Goal: Information Seeking & Learning: Check status

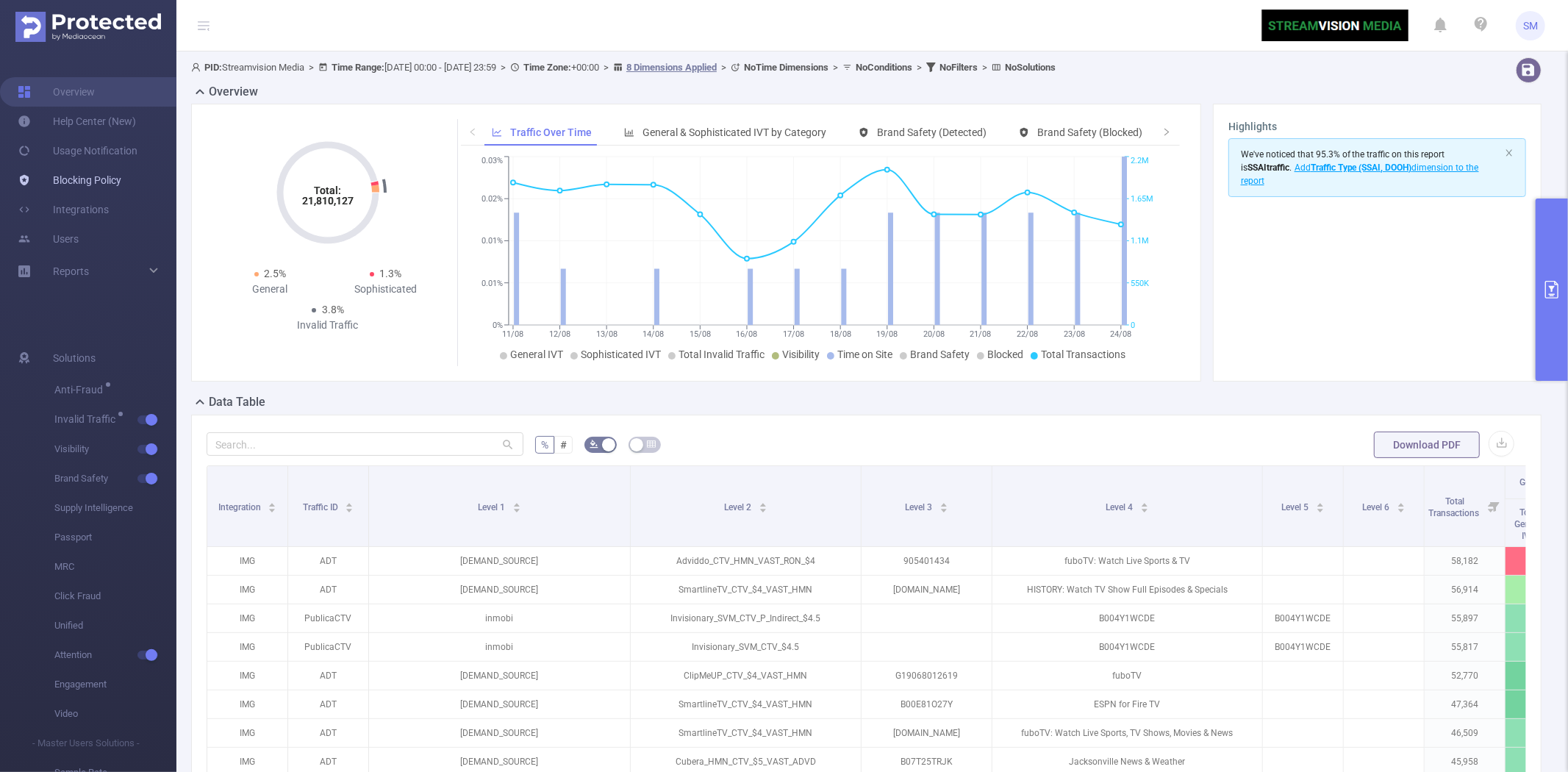
click at [97, 175] on link "Blocking Policy" at bounding box center [69, 180] width 104 height 30
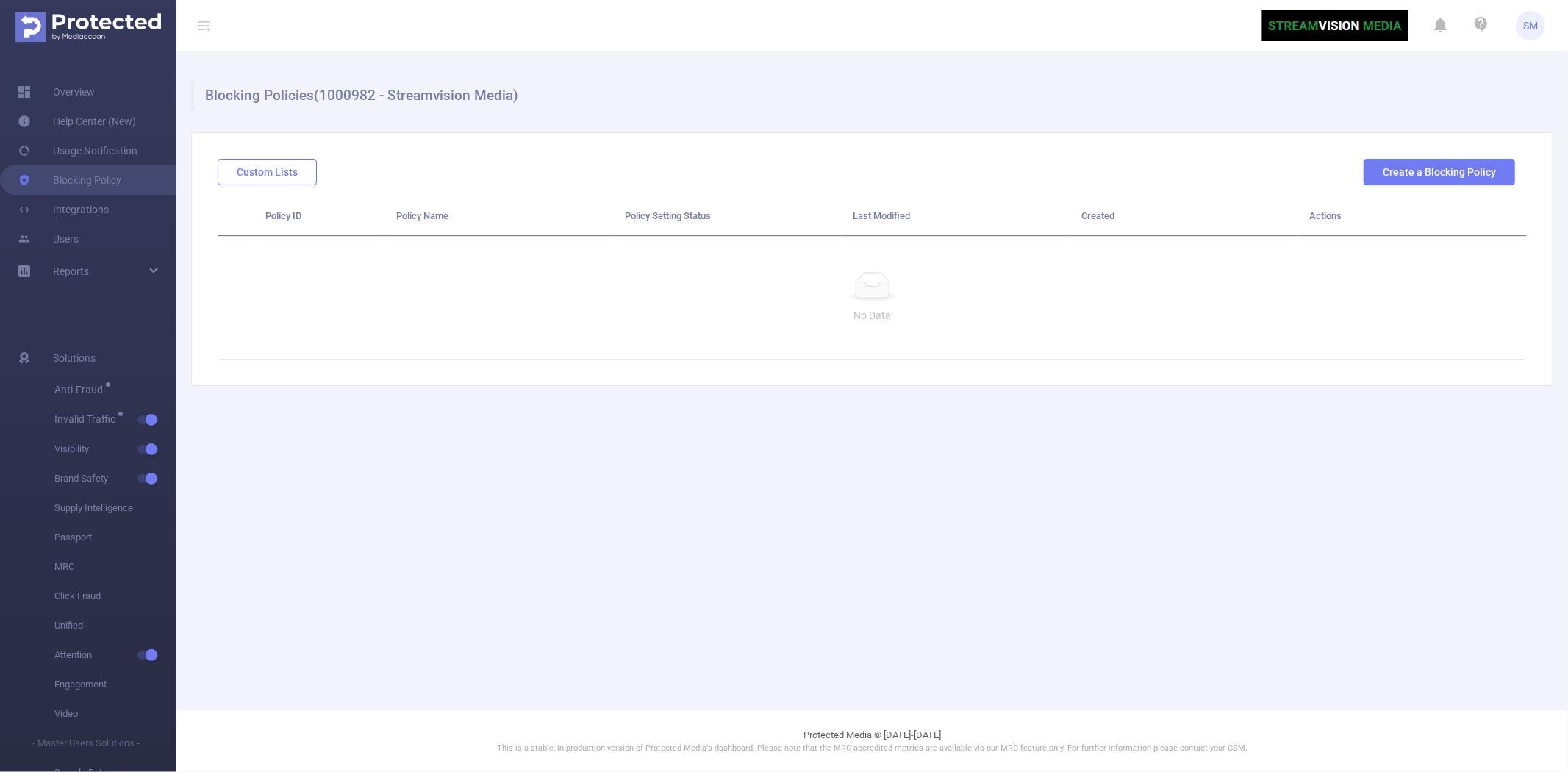
click at [285, 163] on button "Custom Lists" at bounding box center [267, 172] width 99 height 26
click at [87, 95] on link "Overview" at bounding box center [56, 92] width 77 height 30
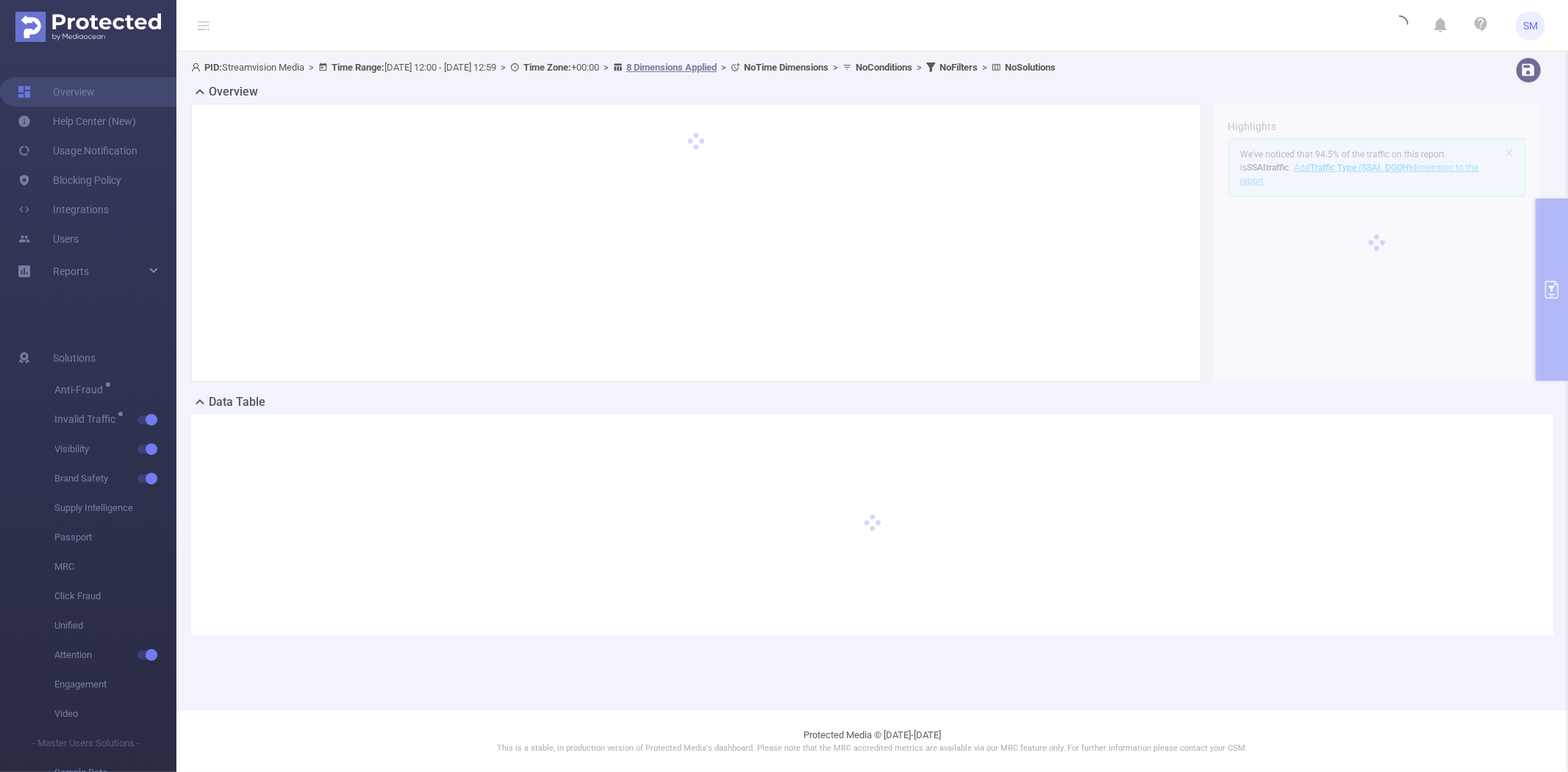
type input "[DATE] 12:00"
type input "[DATE] 12:59"
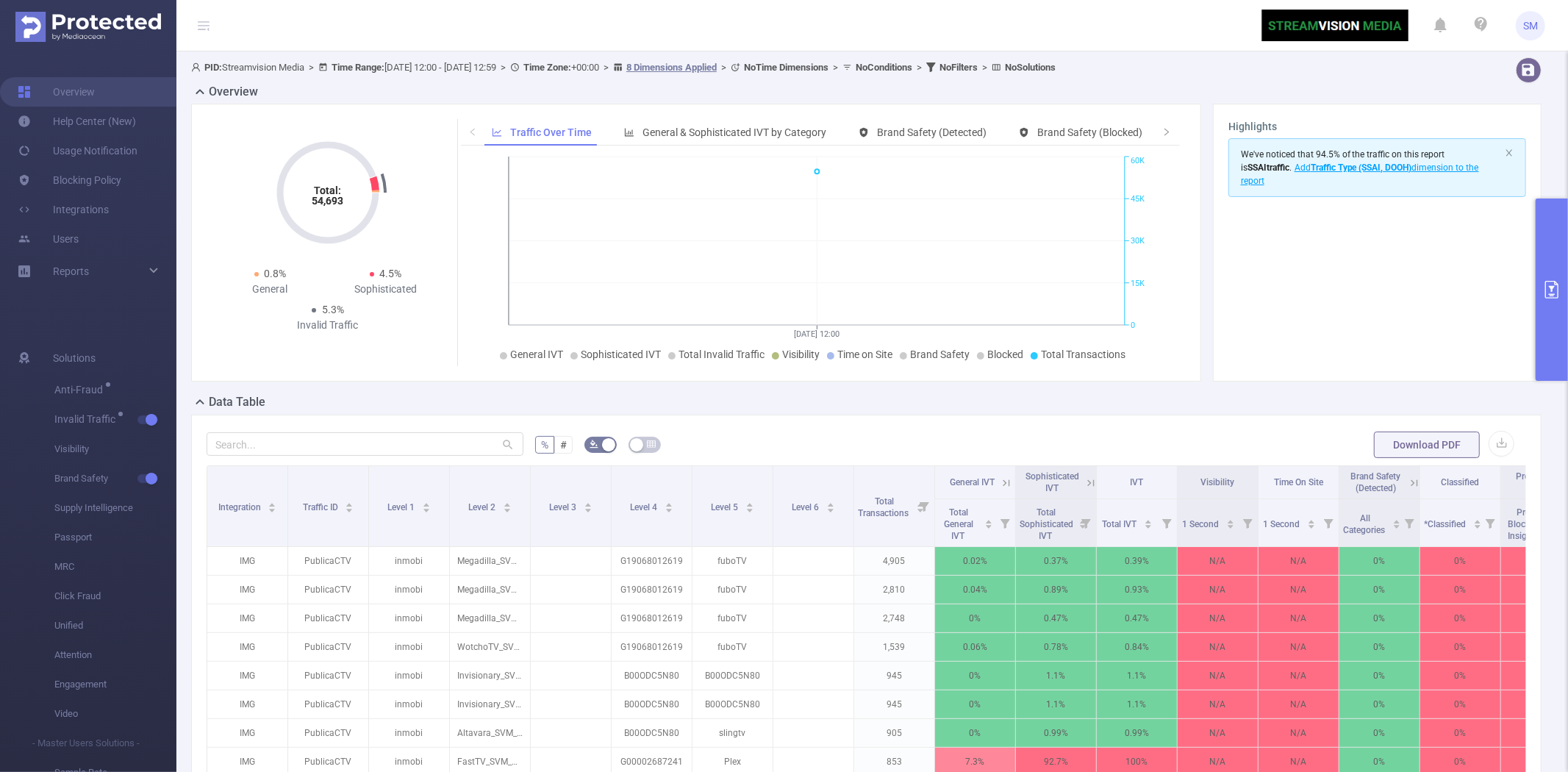
click at [1545, 247] on button "primary" at bounding box center [1551, 289] width 33 height 182
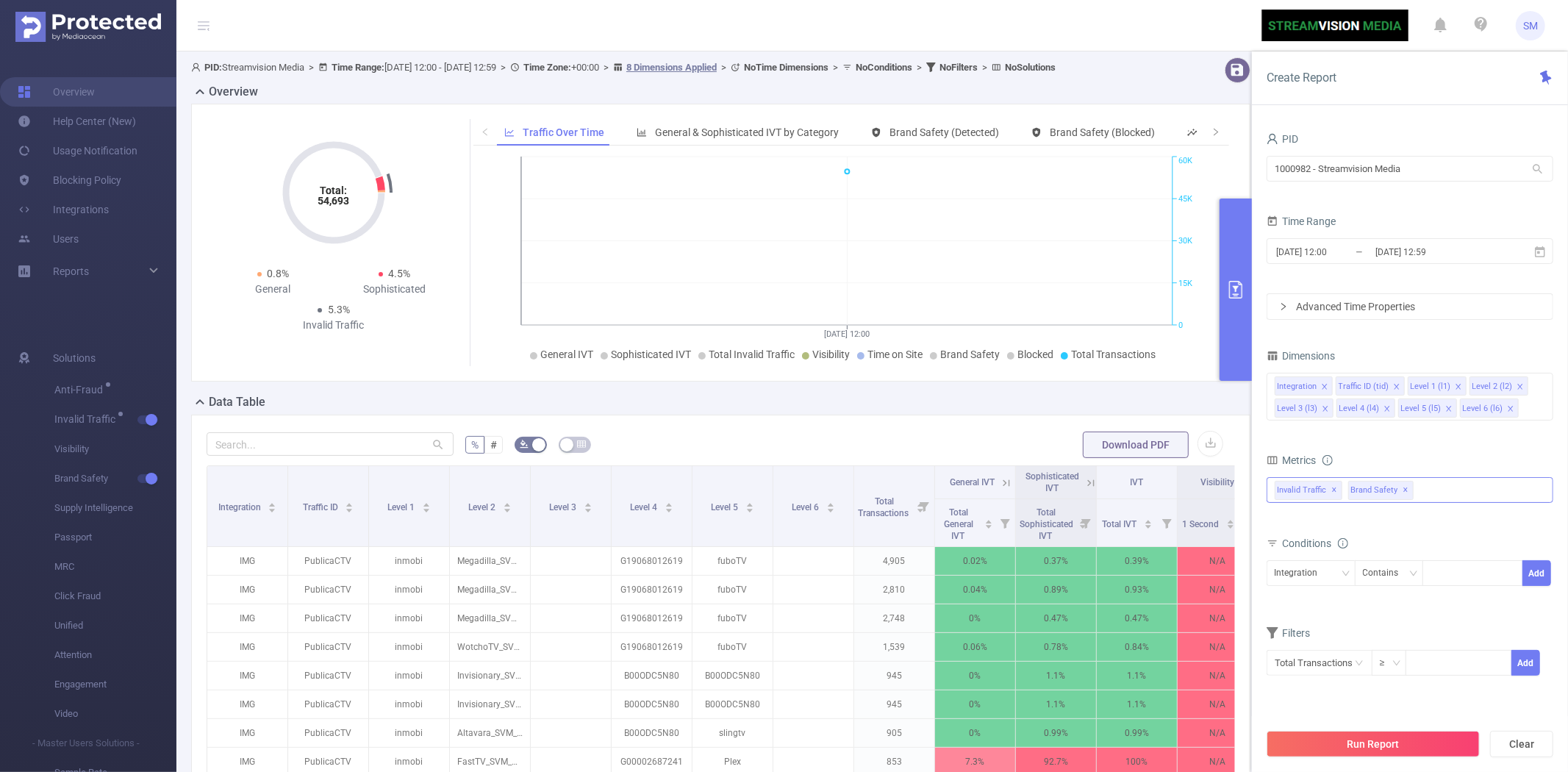
click at [1479, 484] on div "Invalid Traffic ✕ Brand Safety ✕" at bounding box center [1410, 490] width 287 height 26
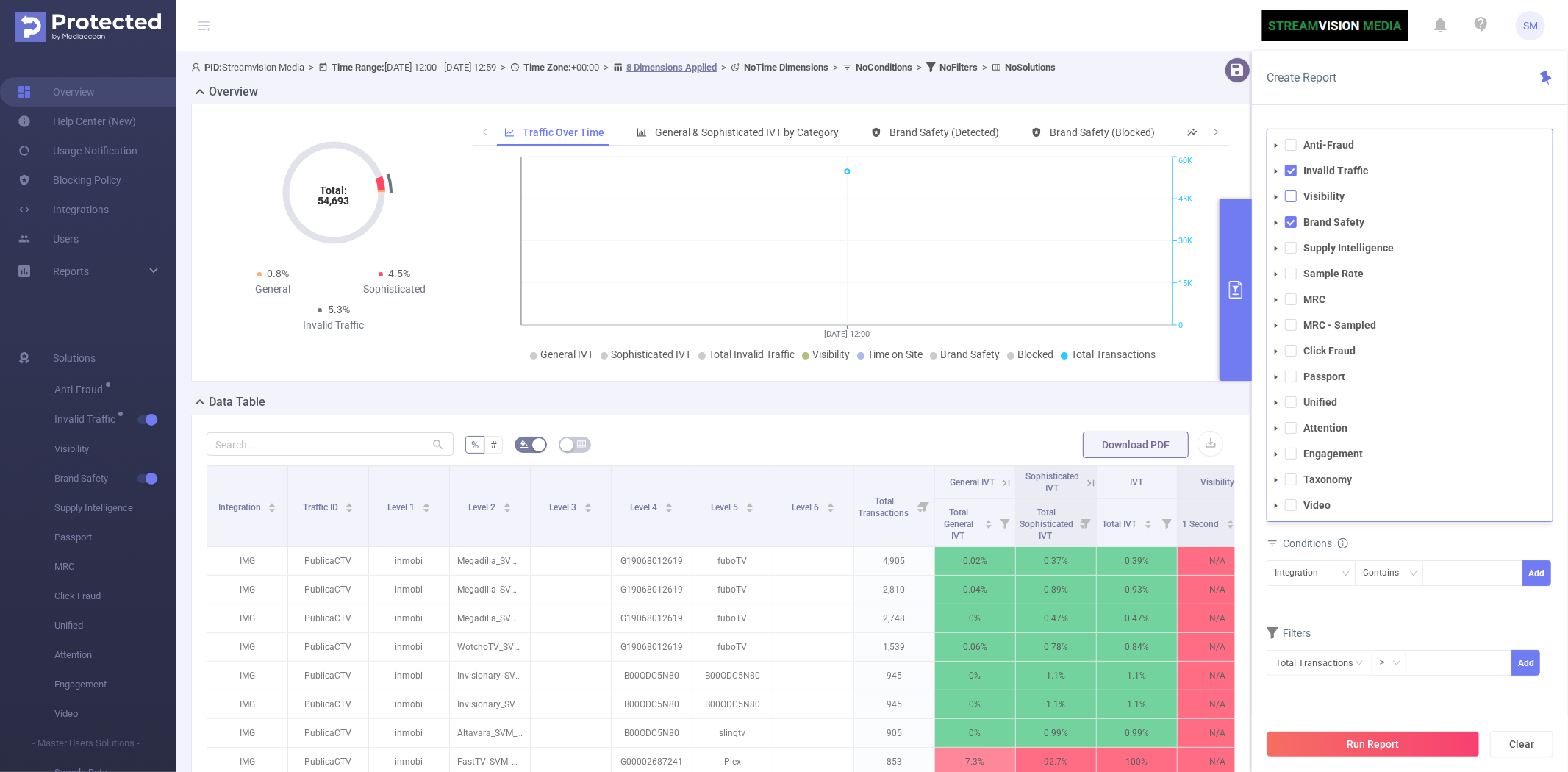
click at [1289, 195] on span at bounding box center [1291, 197] width 12 height 12
click at [1289, 425] on span at bounding box center [1291, 428] width 12 height 12
click at [1333, 612] on form "Dimensions Integration Traffic ID (tid) Level 1 (l1) Level 2 (l2) Level 3 (l3) …" at bounding box center [1410, 520] width 287 height 349
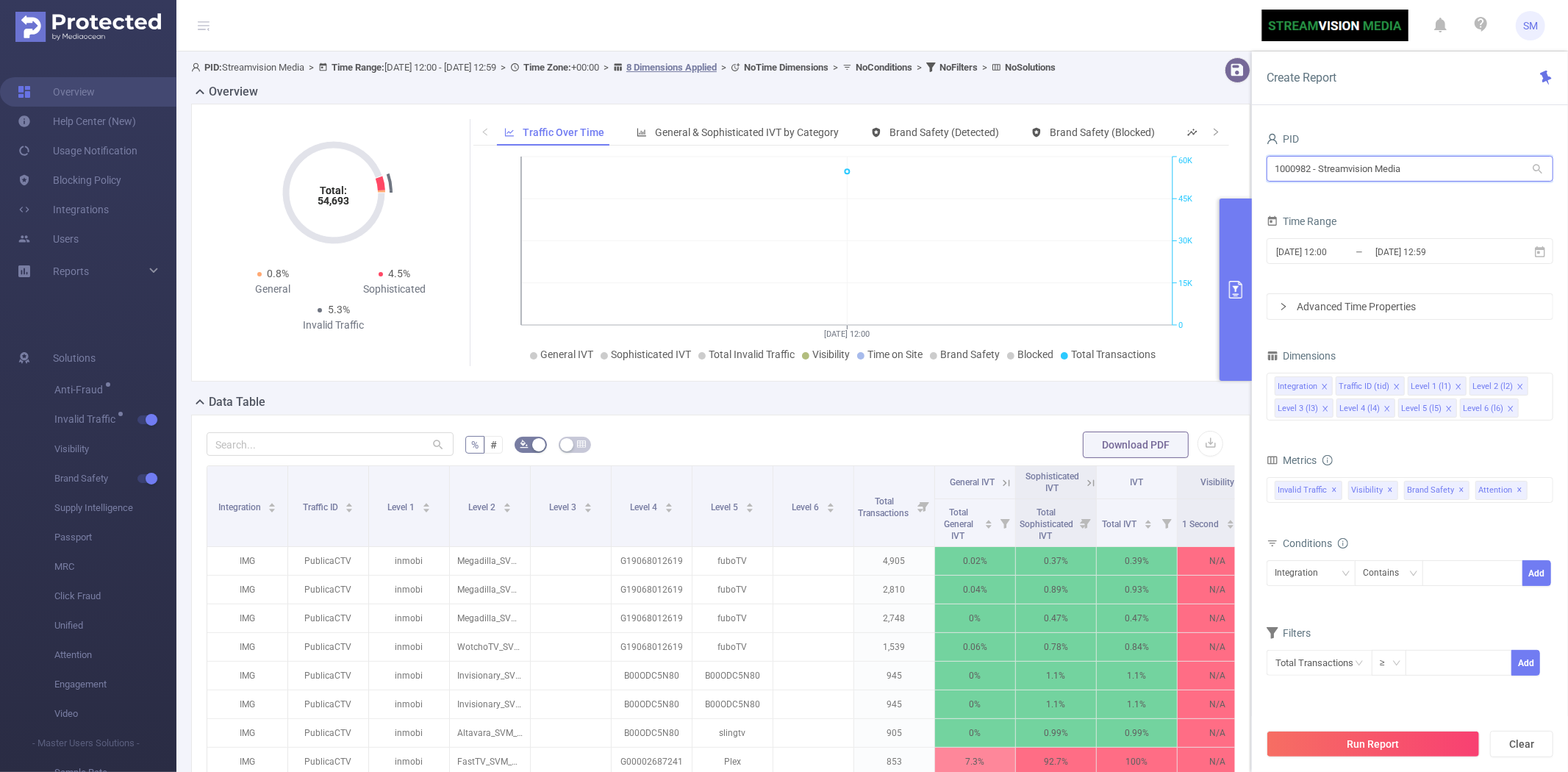
drag, startPoint x: 1428, startPoint y: 165, endPoint x: 1266, endPoint y: 164, distance: 162.0
click at [1266, 164] on div "PID 1000982 - Streamvision Media 1000982 - Streamvision Media Time Range [DATE]…" at bounding box center [1410, 456] width 316 height 683
type input "cunard"
click at [1349, 197] on li "1001061 - FT_CunardCruises 88K [30K rows]" at bounding box center [1410, 199] width 287 height 23
click at [1538, 253] on icon at bounding box center [1540, 251] width 11 height 11
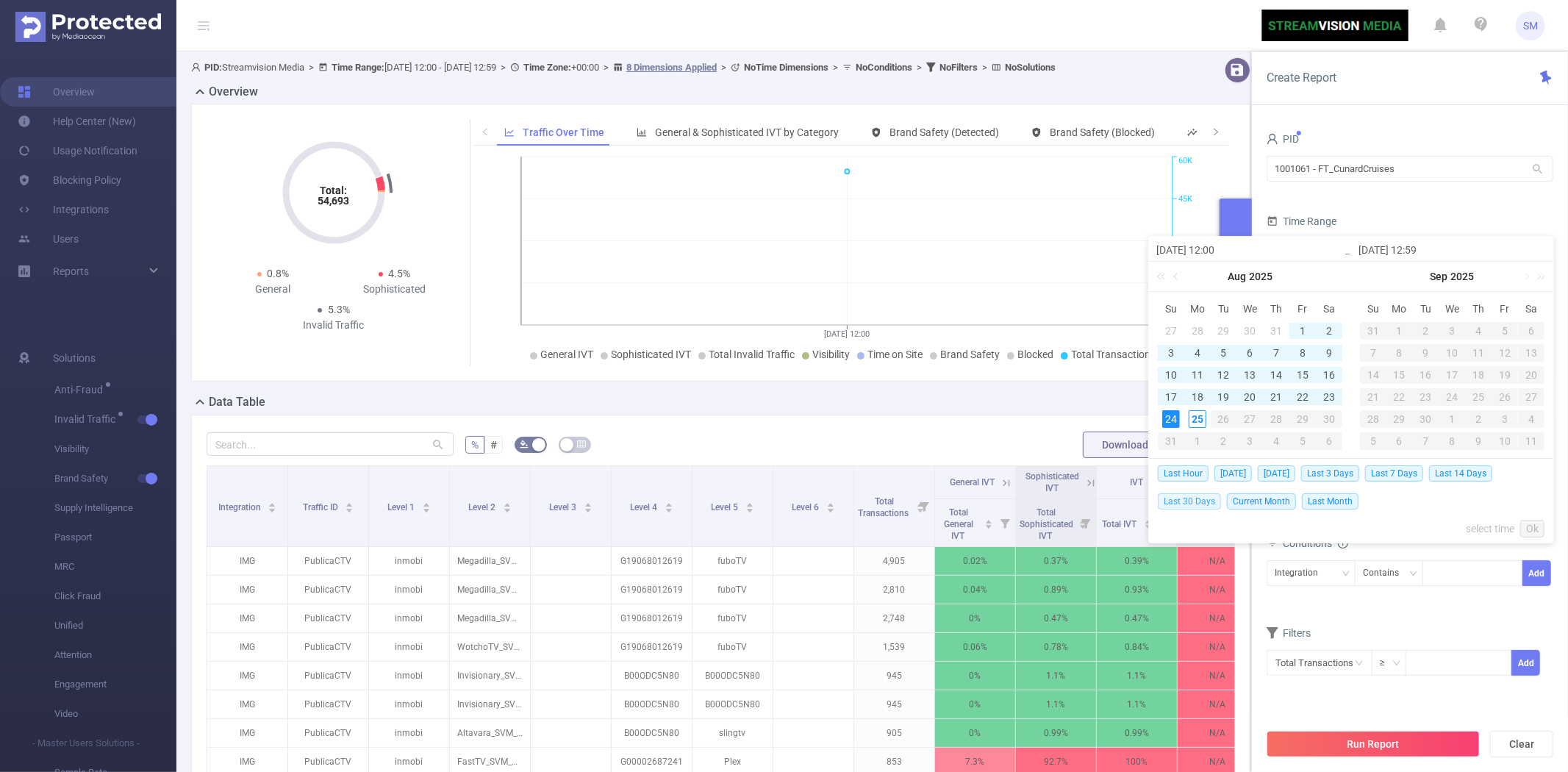
click at [1201, 501] on span "Last 30 Days" at bounding box center [1190, 501] width 64 height 16
type input "[DATE] 00:00"
type input "[DATE] 23:59"
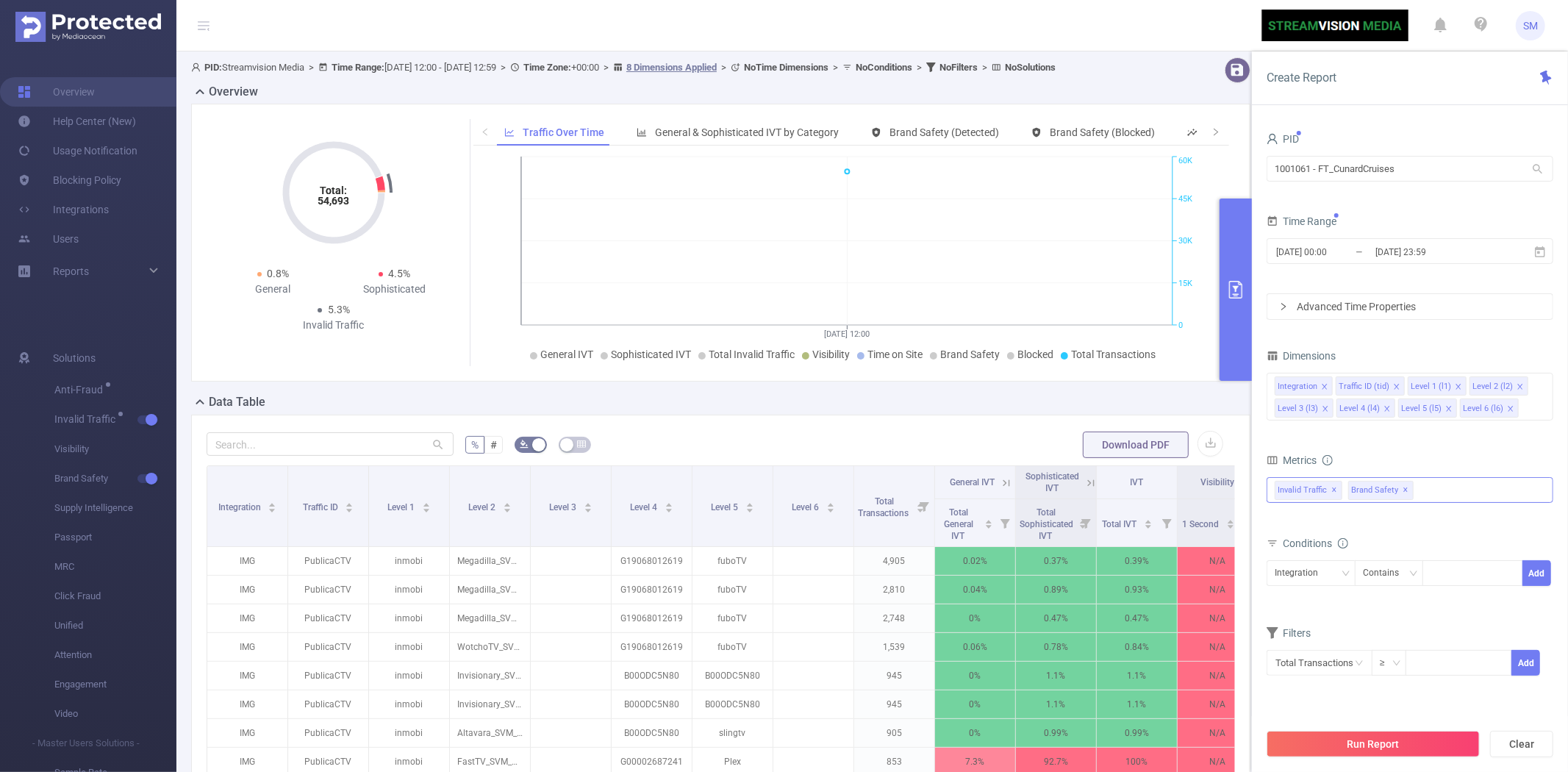
click at [1448, 493] on div "Invalid Traffic ✕ Anti-Fraud Invalid Traffic Visibility Brand Safety Supply Int…" at bounding box center [1410, 490] width 287 height 26
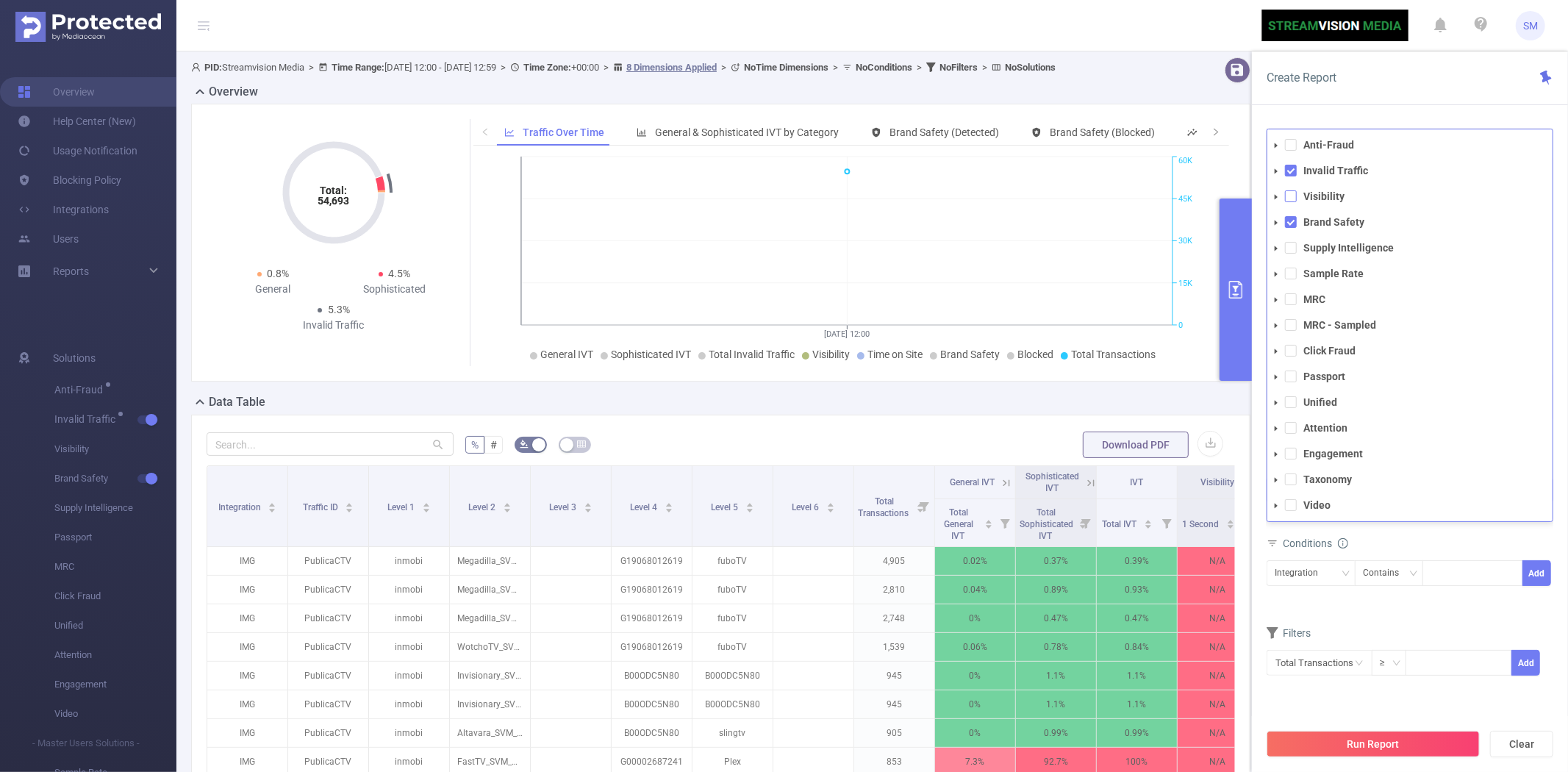
click at [1290, 195] on span at bounding box center [1291, 197] width 12 height 12
click at [1290, 427] on span at bounding box center [1291, 428] width 12 height 12
click at [1327, 746] on button "Run Report" at bounding box center [1374, 744] width 213 height 26
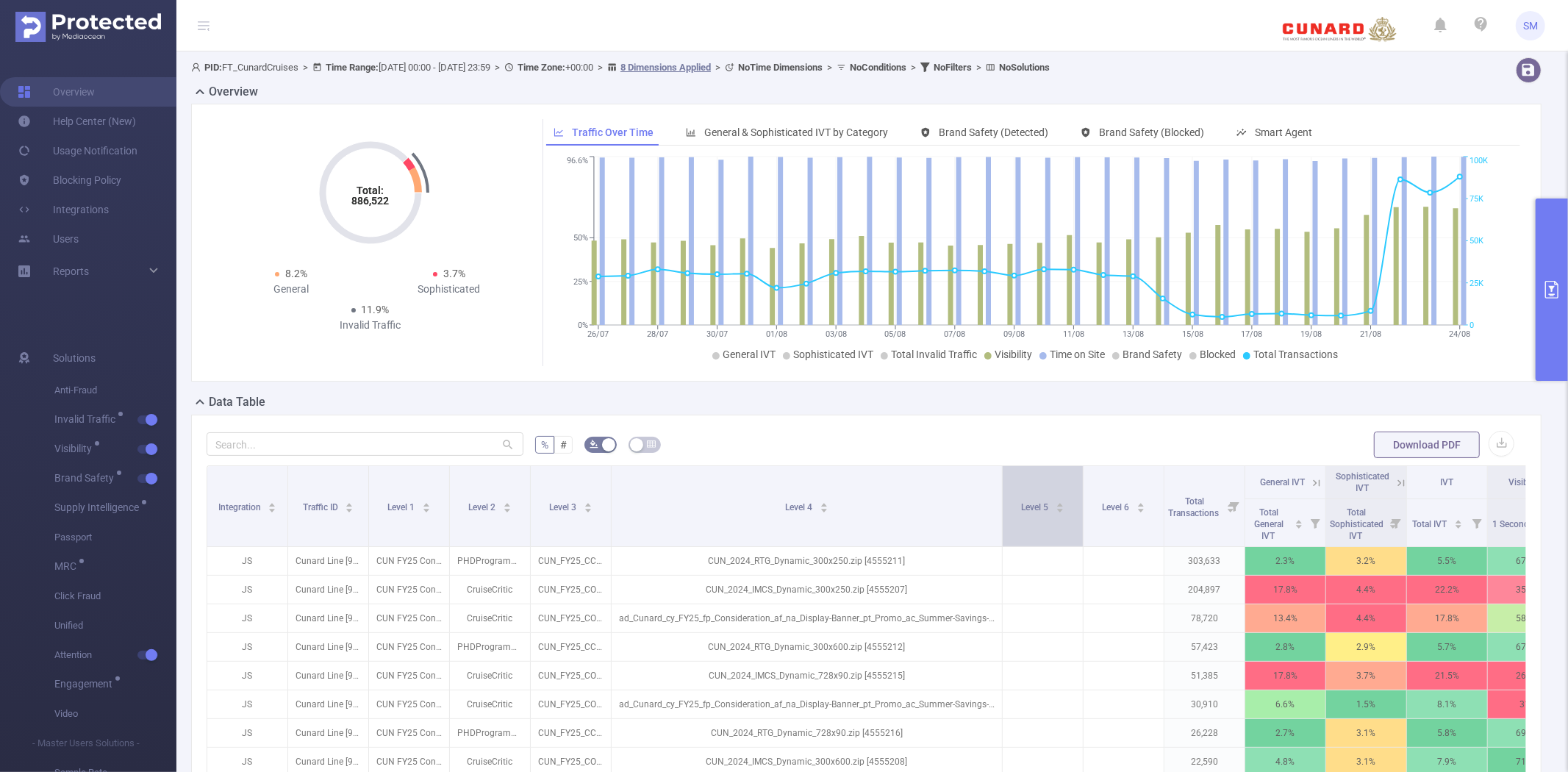
drag, startPoint x: 691, startPoint y: 490, endPoint x: 1001, endPoint y: 491, distance: 310.0
click at [1001, 491] on span at bounding box center [1002, 506] width 8 height 80
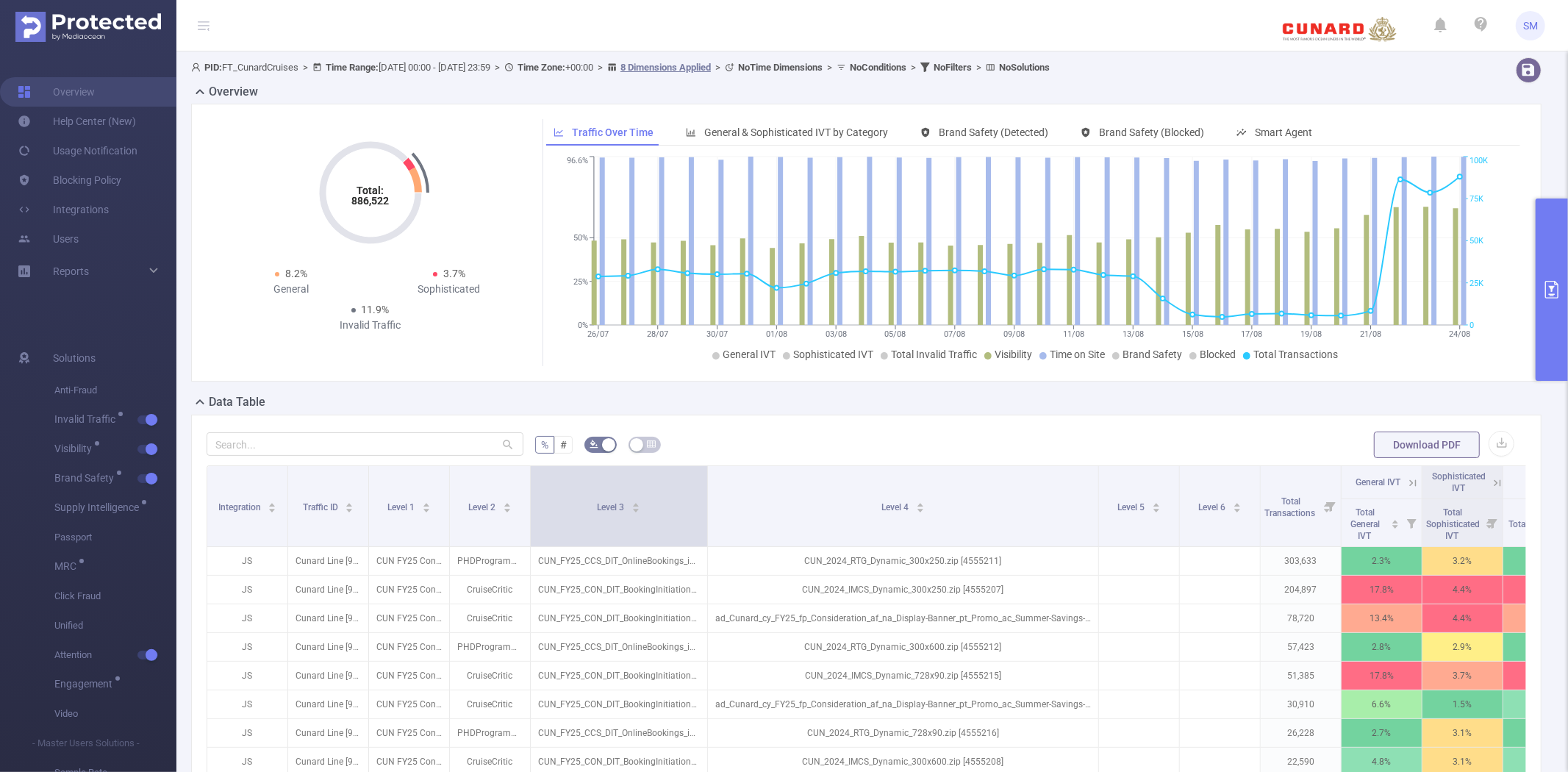
drag, startPoint x: 610, startPoint y: 488, endPoint x: 707, endPoint y: 482, distance: 97.2
click at [707, 482] on span at bounding box center [708, 506] width 8 height 80
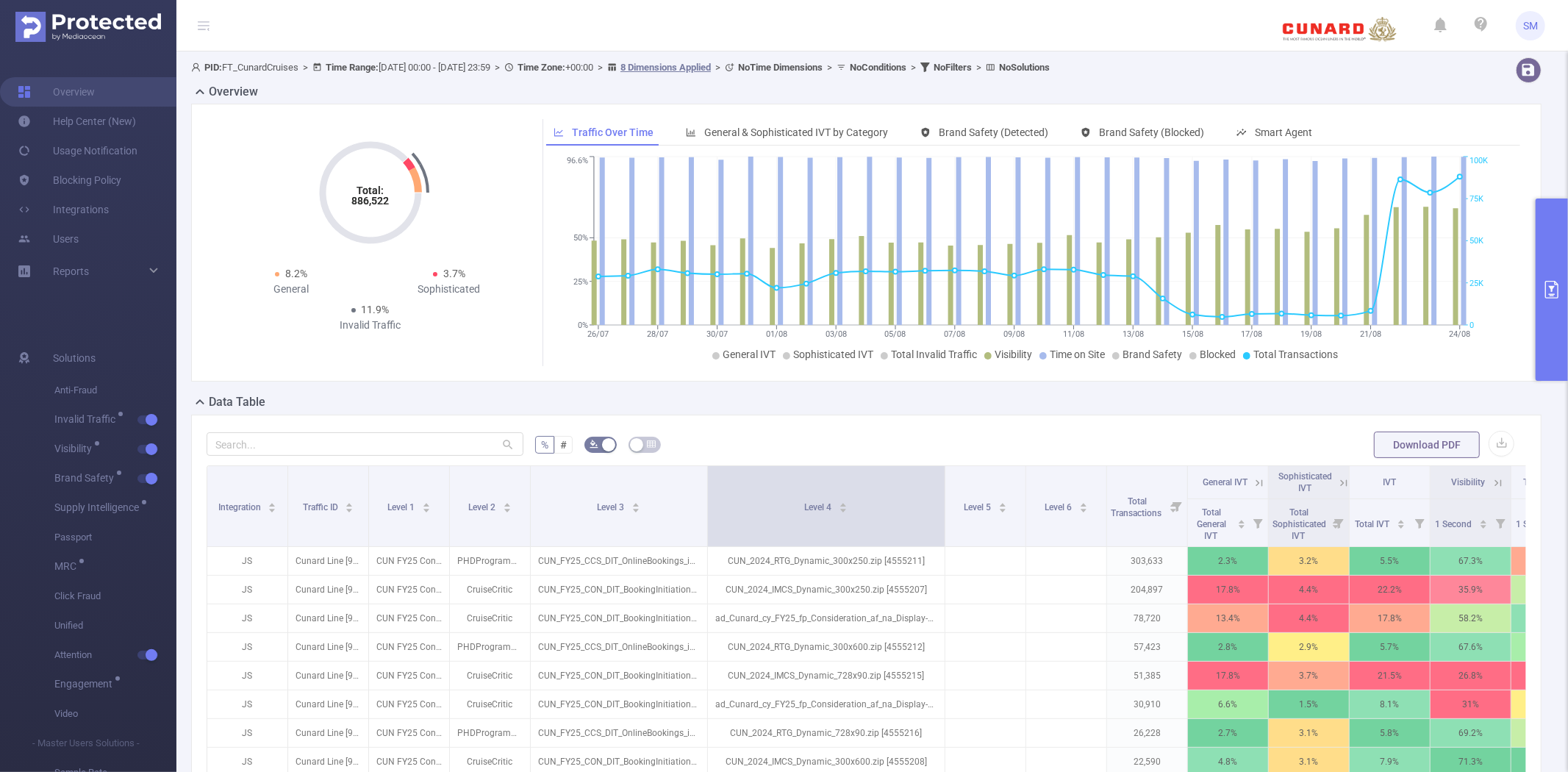
drag, startPoint x: 1097, startPoint y: 490, endPoint x: 941, endPoint y: 490, distance: 156.0
click at [941, 490] on span at bounding box center [944, 506] width 8 height 80
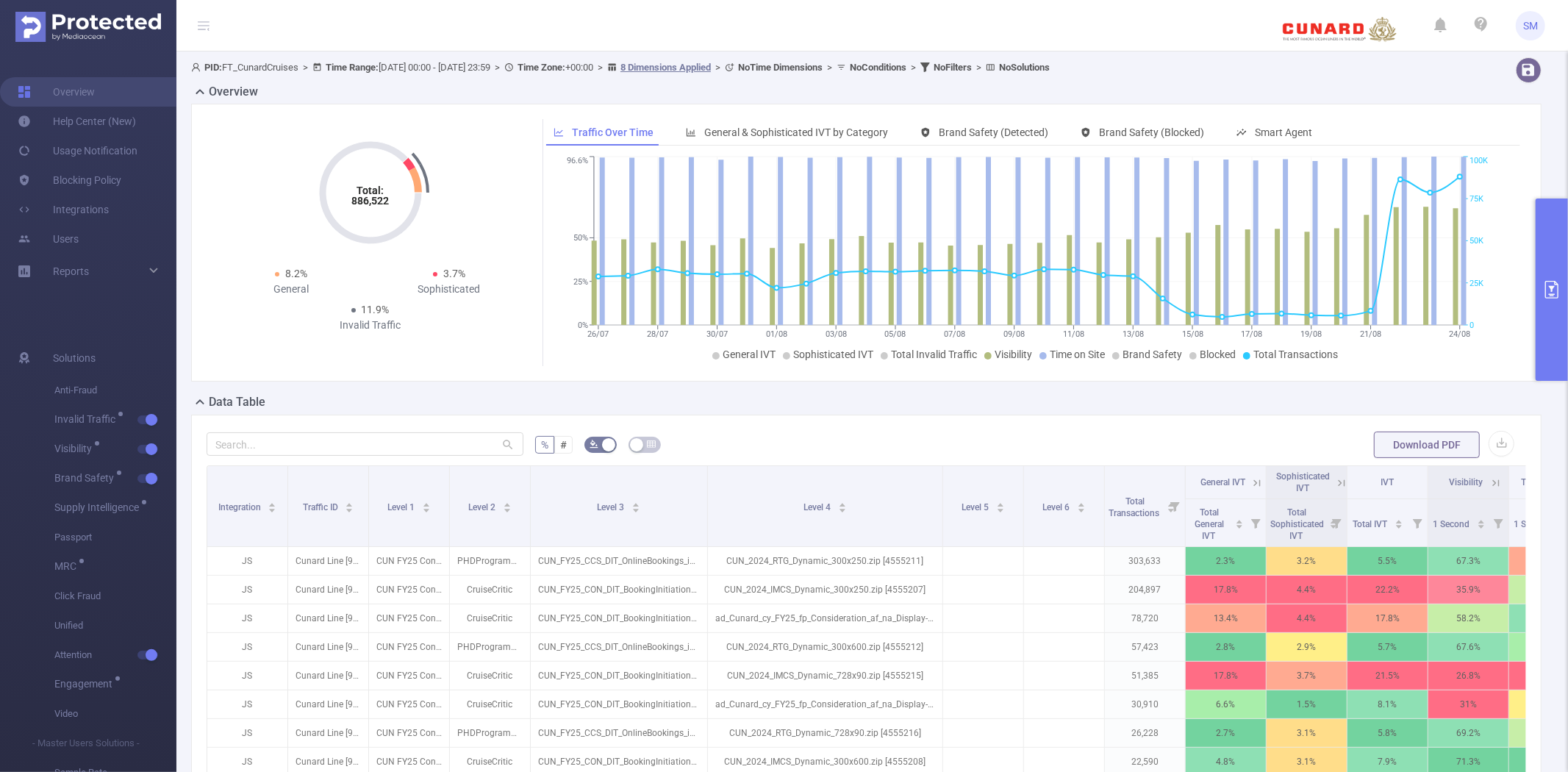
click at [900, 417] on div "% # Download PDF Integration Traffic ID Level 1 Level 2 Level 3 Level 4 Level 5…" at bounding box center [866, 696] width 1351 height 564
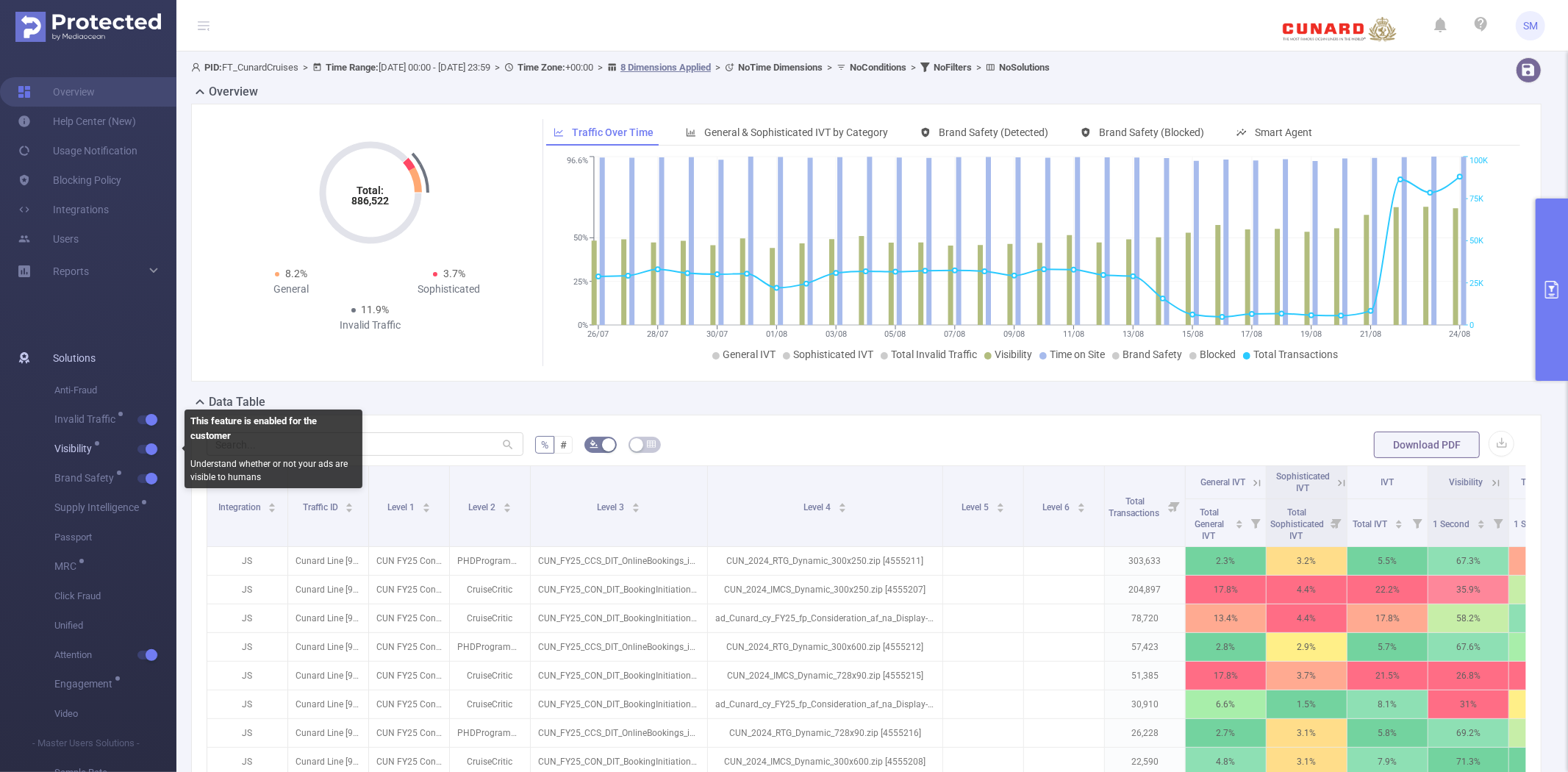
click at [148, 447] on button "button" at bounding box center [148, 450] width 20 height 9
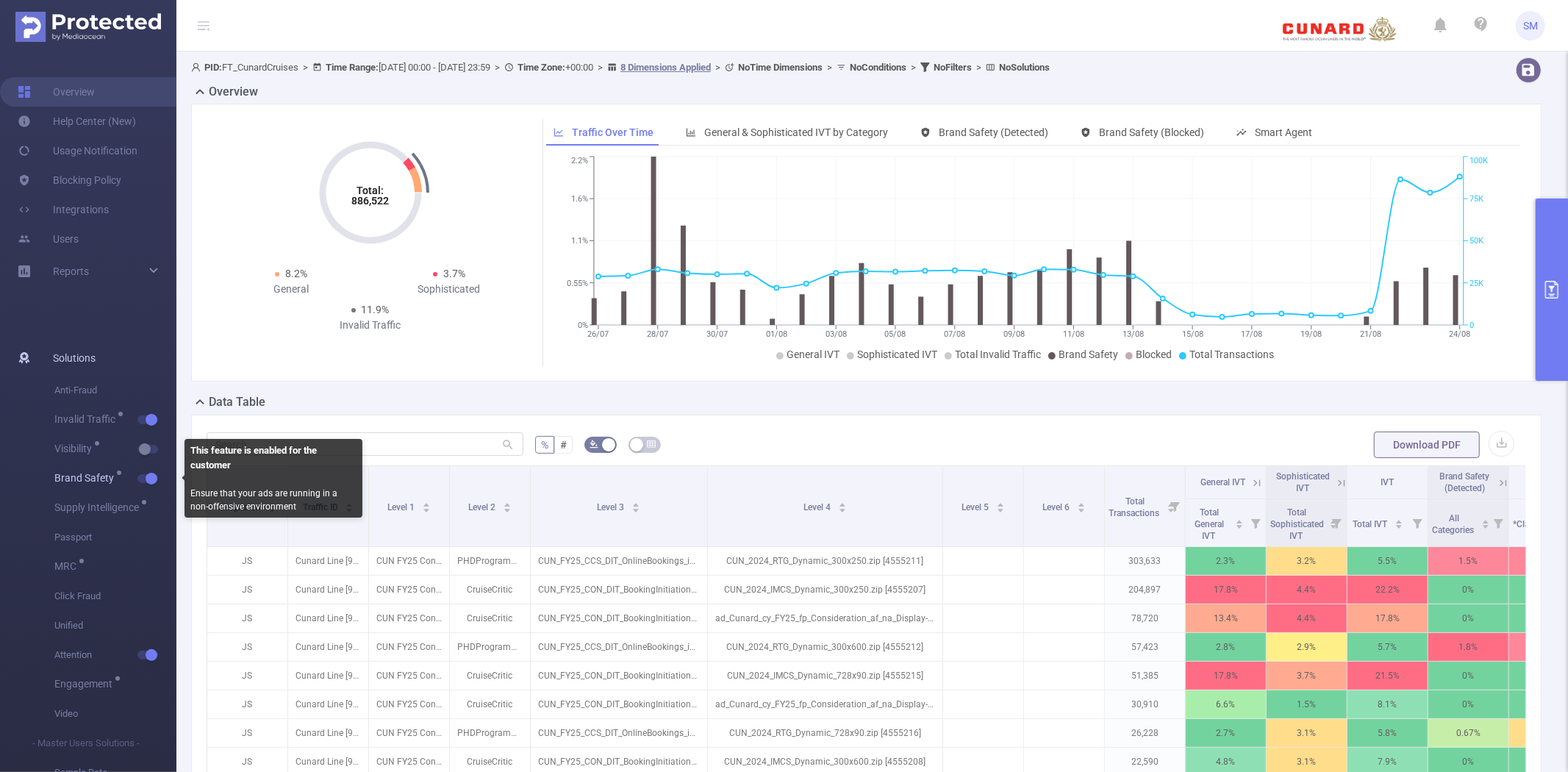
click at [150, 481] on button "button" at bounding box center [148, 479] width 20 height 9
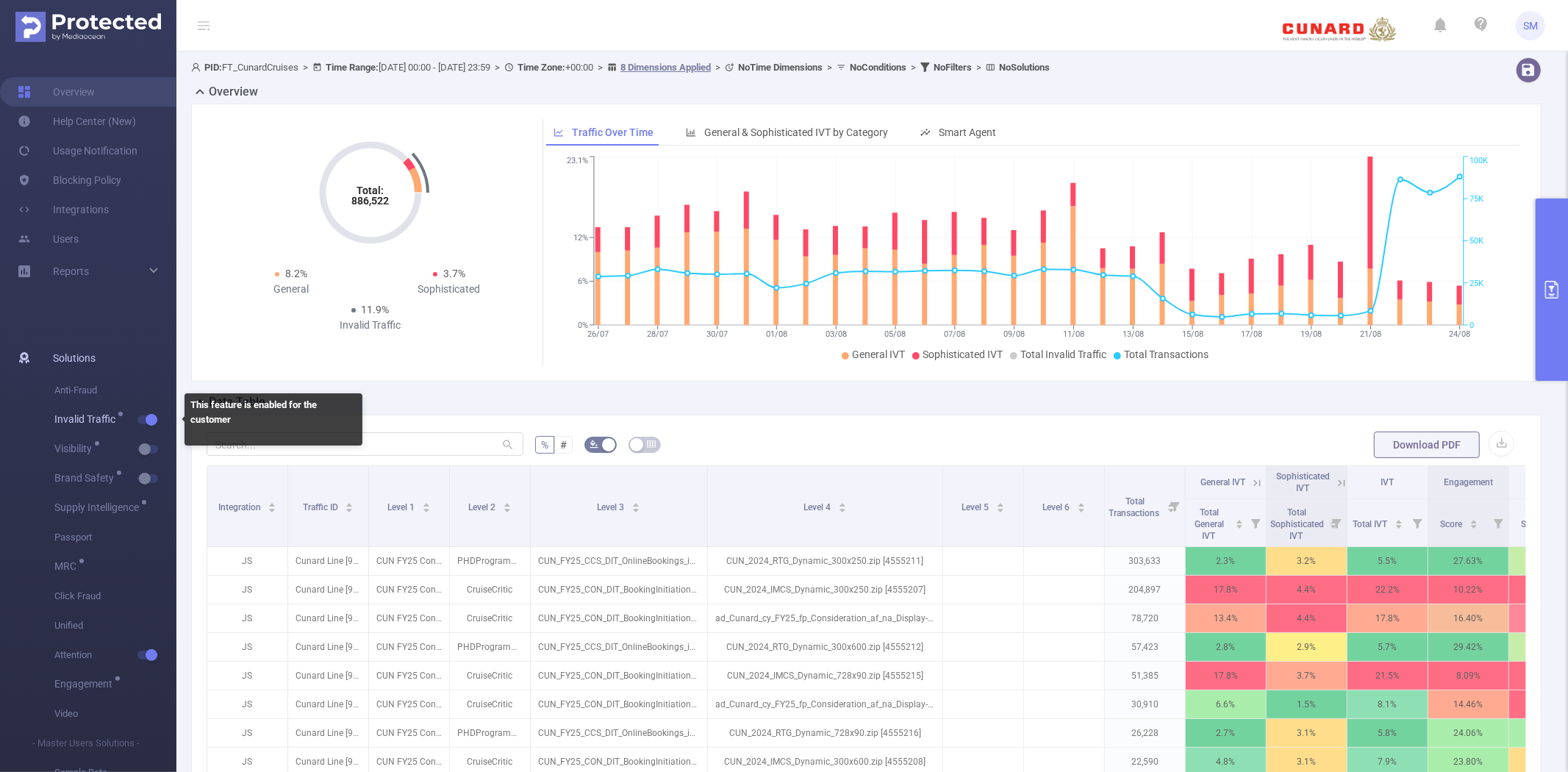
click at [151, 419] on button "button" at bounding box center [148, 420] width 20 height 9
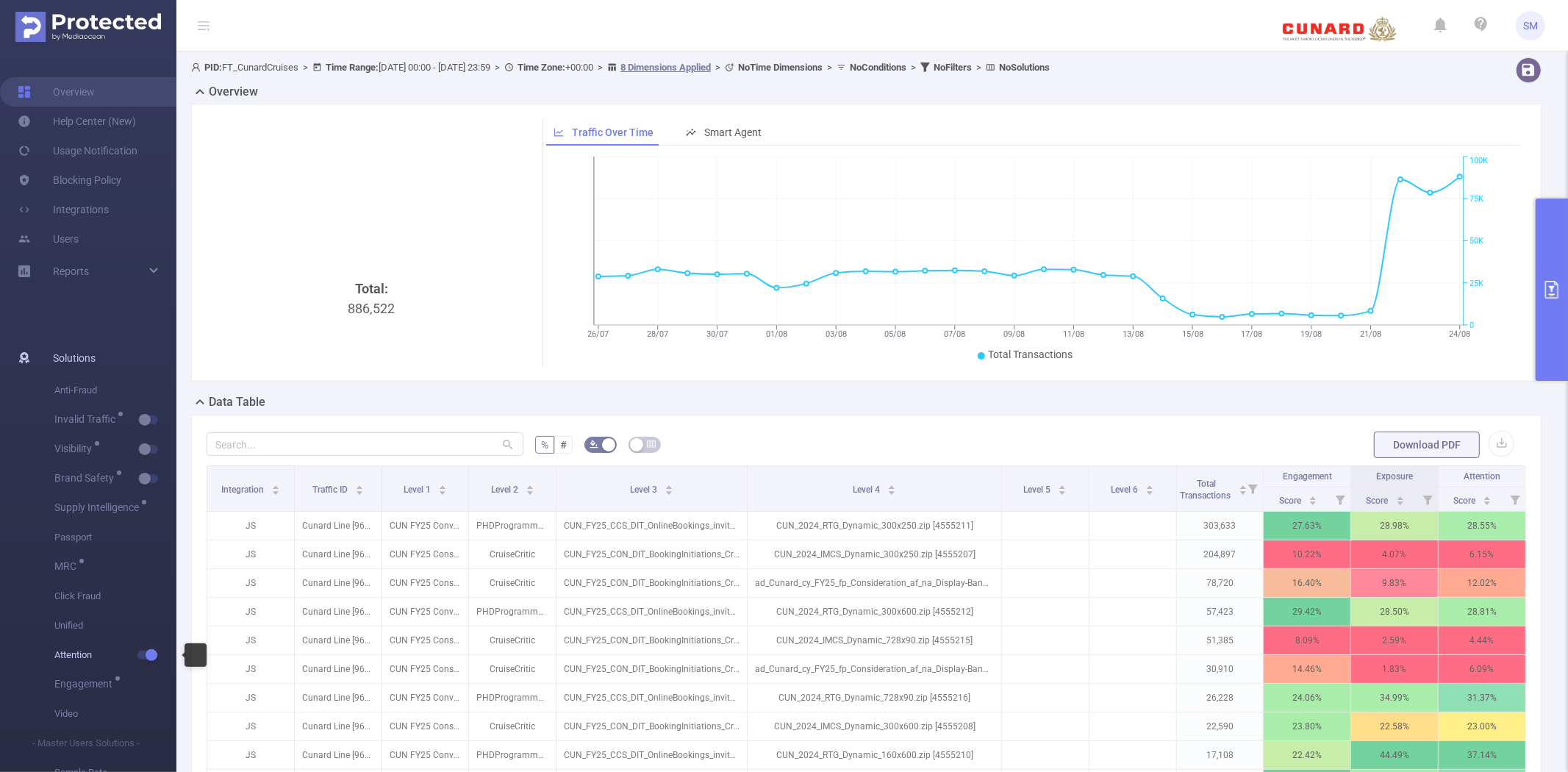
click at [138, 649] on span "Attention" at bounding box center [115, 655] width 122 height 30
click at [142, 652] on span "button" at bounding box center [150, 655] width 19 height 8
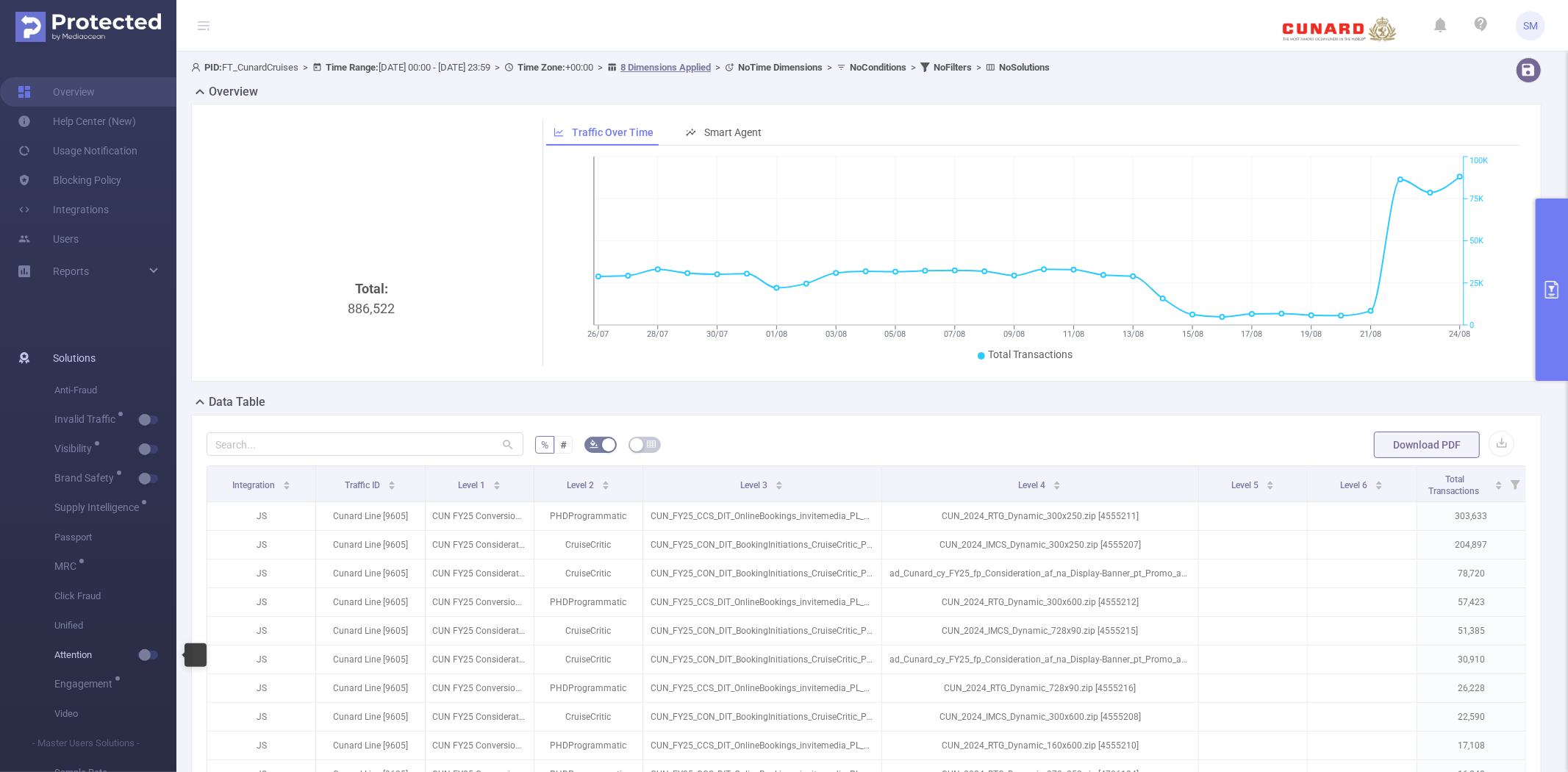
click at [142, 652] on button "button" at bounding box center [148, 655] width 20 height 9
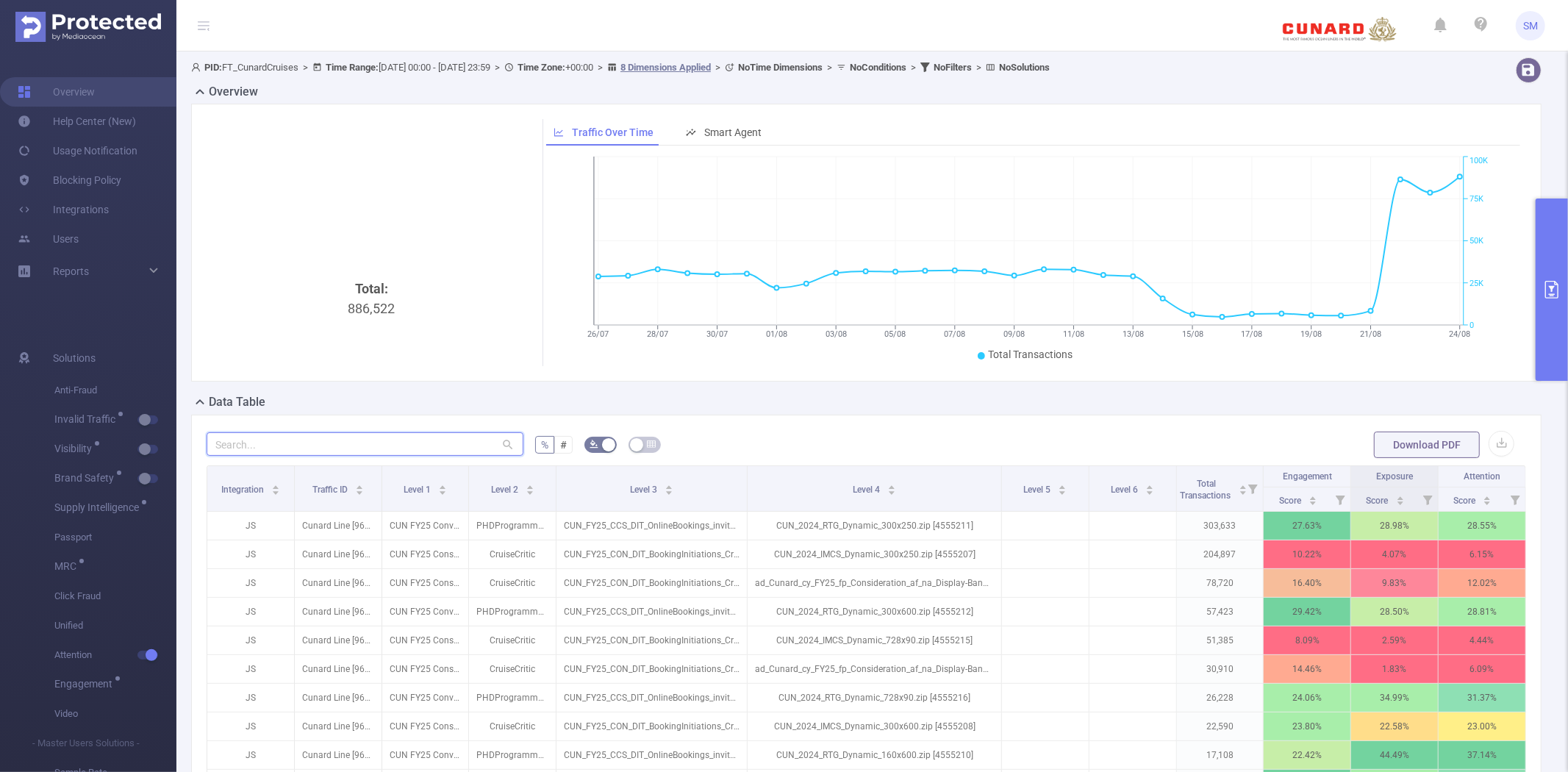
click at [371, 453] on input "text" at bounding box center [365, 444] width 317 height 23
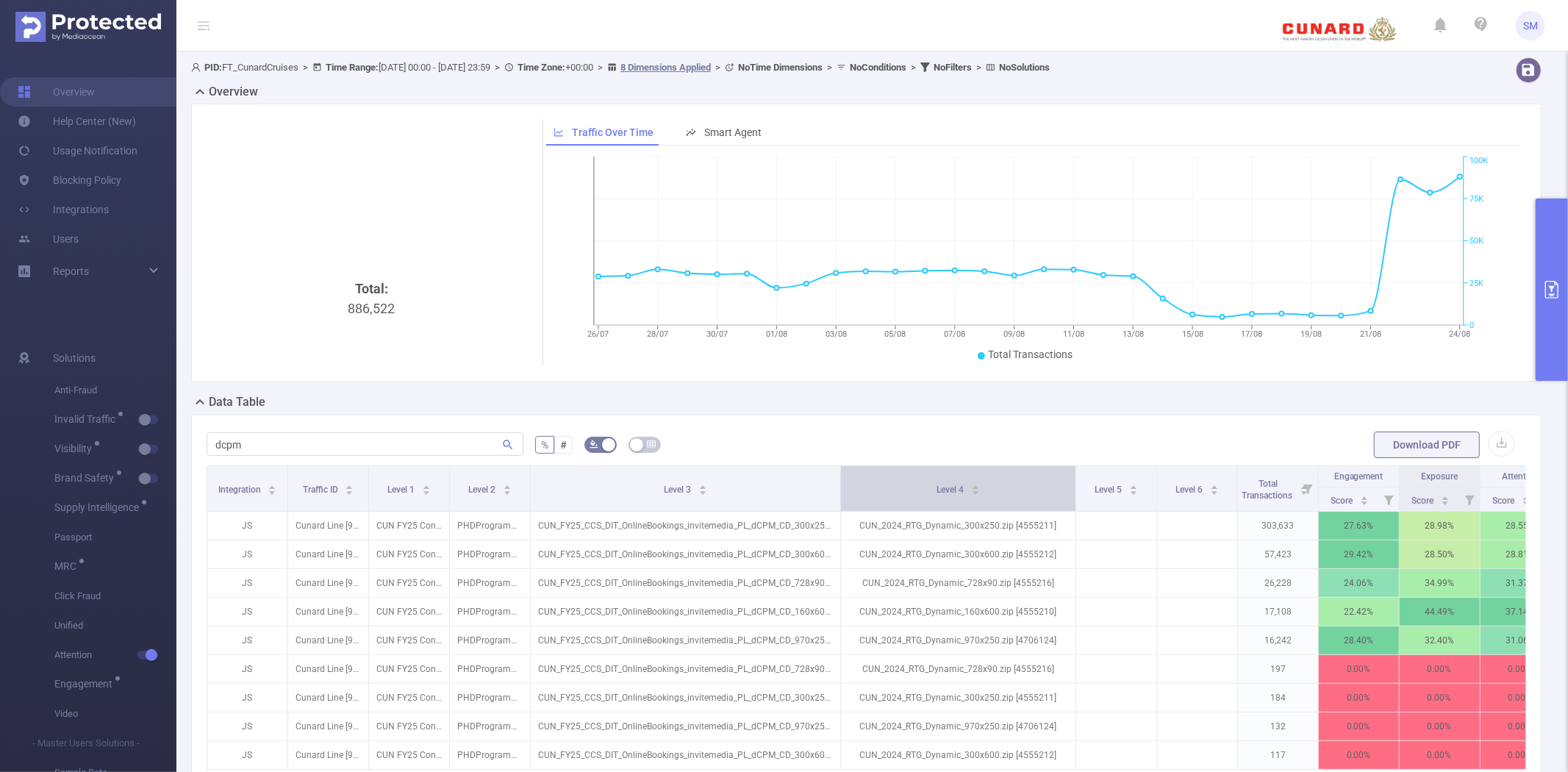
drag, startPoint x: 740, startPoint y: 484, endPoint x: 845, endPoint y: 478, distance: 105.2
click at [845, 478] on tr "Integration Traffic ID Level 1 Level 2 Level 3 Level 4 Level 5 Level 6 Total Tr…" at bounding box center [884, 477] width 1354 height 21
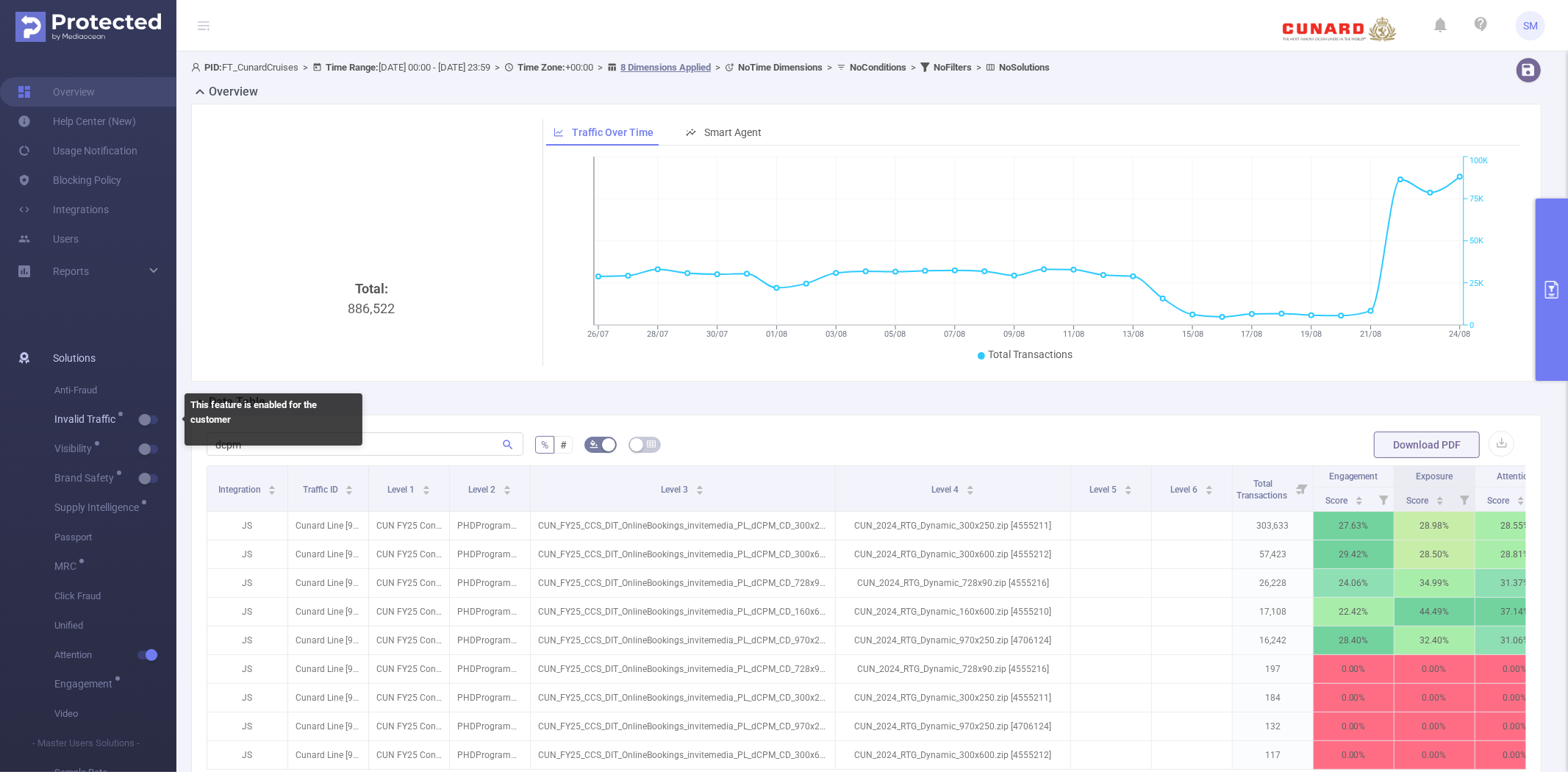
click at [145, 418] on button "button" at bounding box center [148, 420] width 20 height 9
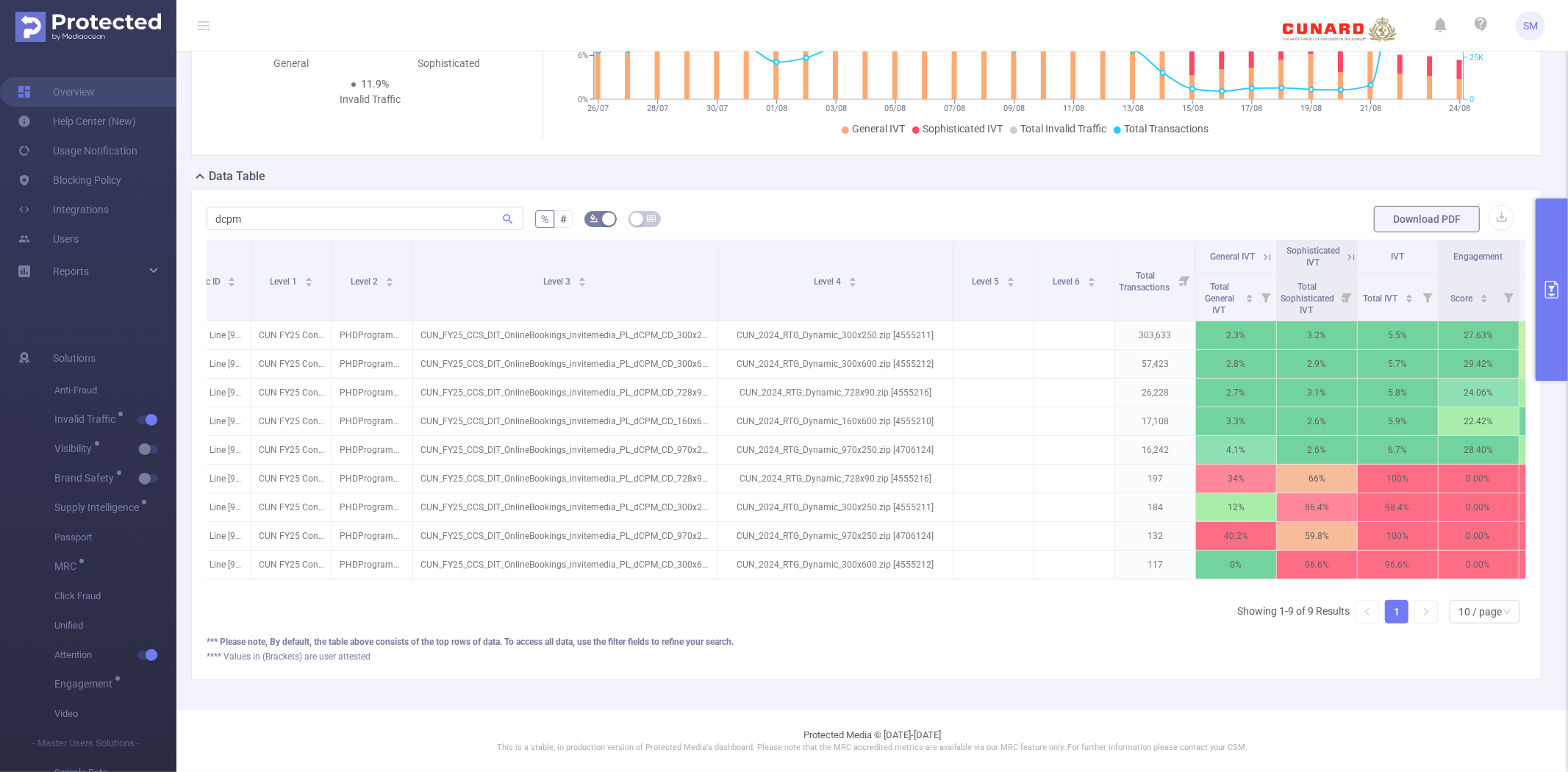
scroll to position [0, 288]
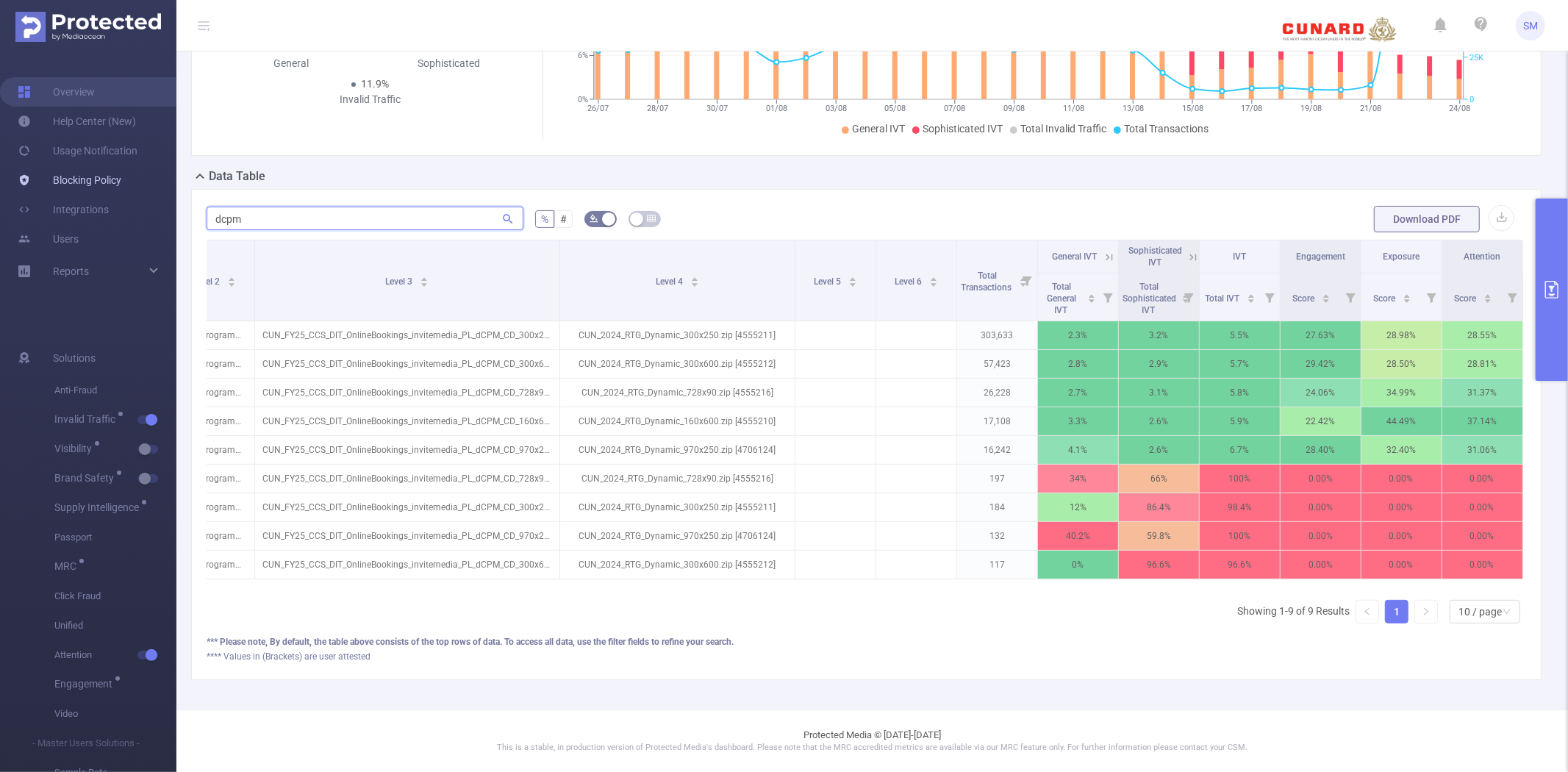
drag, startPoint x: 306, startPoint y: 207, endPoint x: 138, endPoint y: 187, distance: 169.2
click at [130, 207] on section "Overview Help Center (New) Usage Notification Blocking Policy Integrations User…" at bounding box center [784, 386] width 1568 height 772
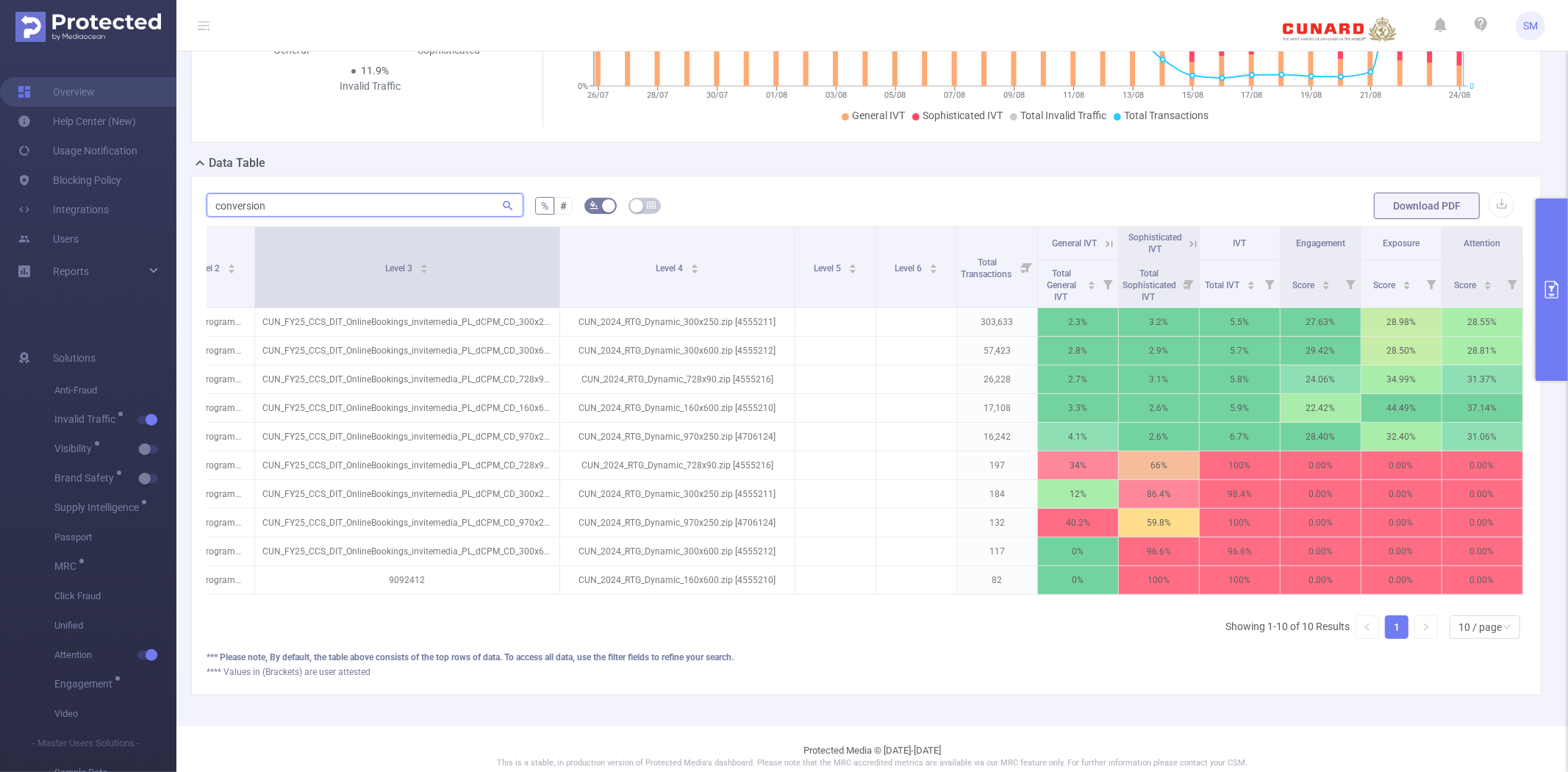
type input "conversion"
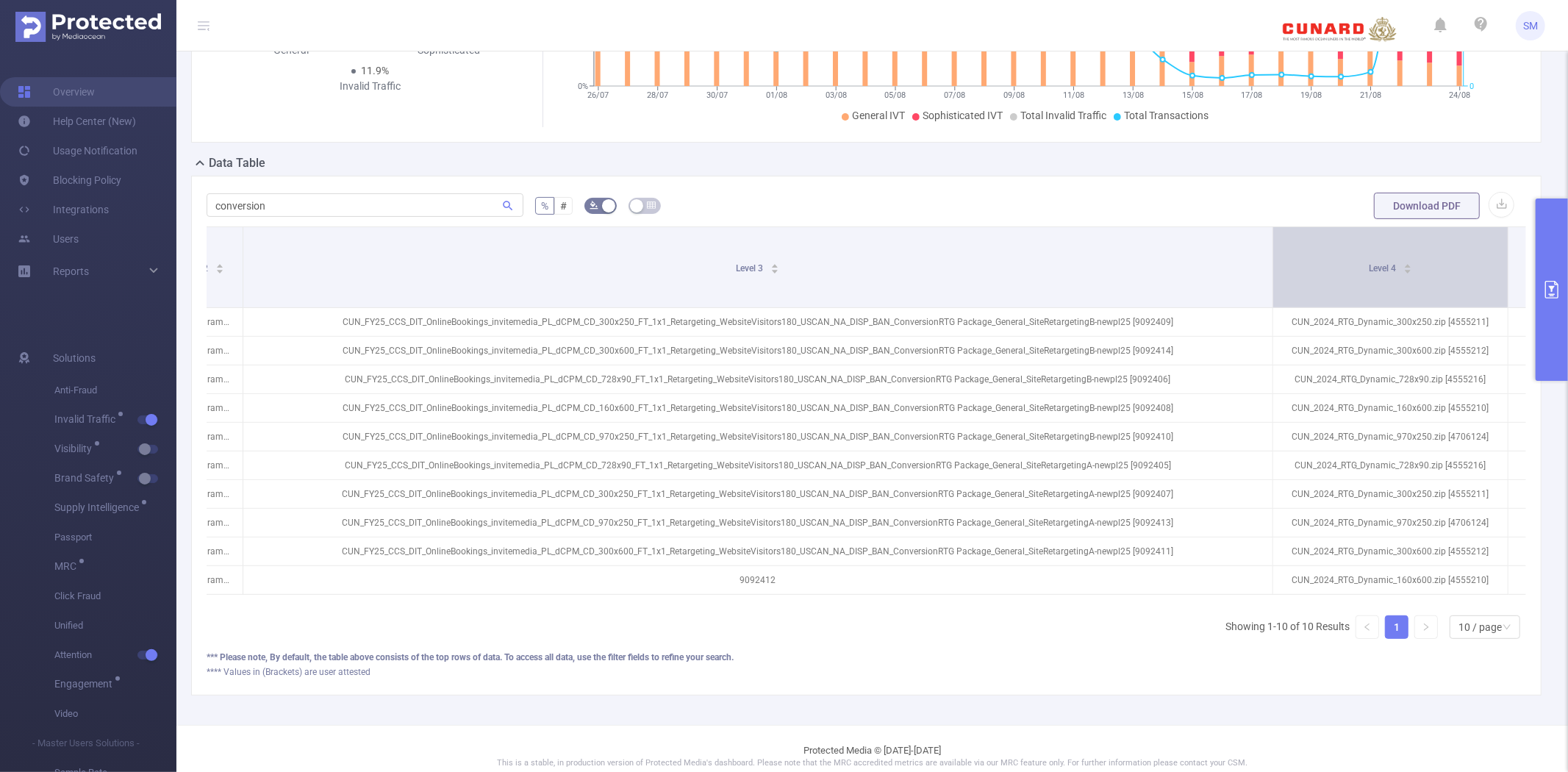
drag, startPoint x: 545, startPoint y: 246, endPoint x: 1270, endPoint y: 254, distance: 725.0
click at [1270, 254] on span at bounding box center [1273, 267] width 8 height 80
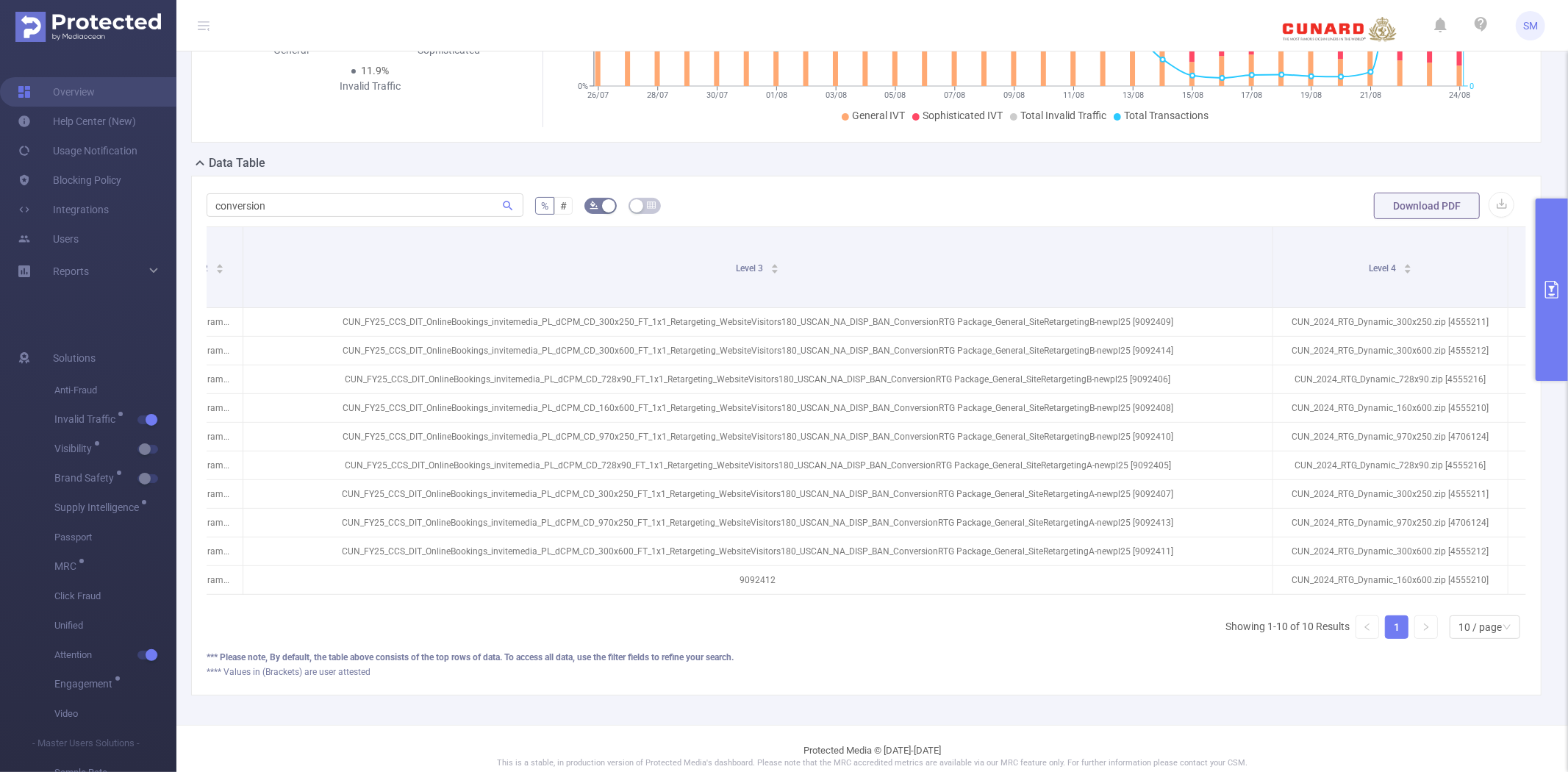
scroll to position [0, 0]
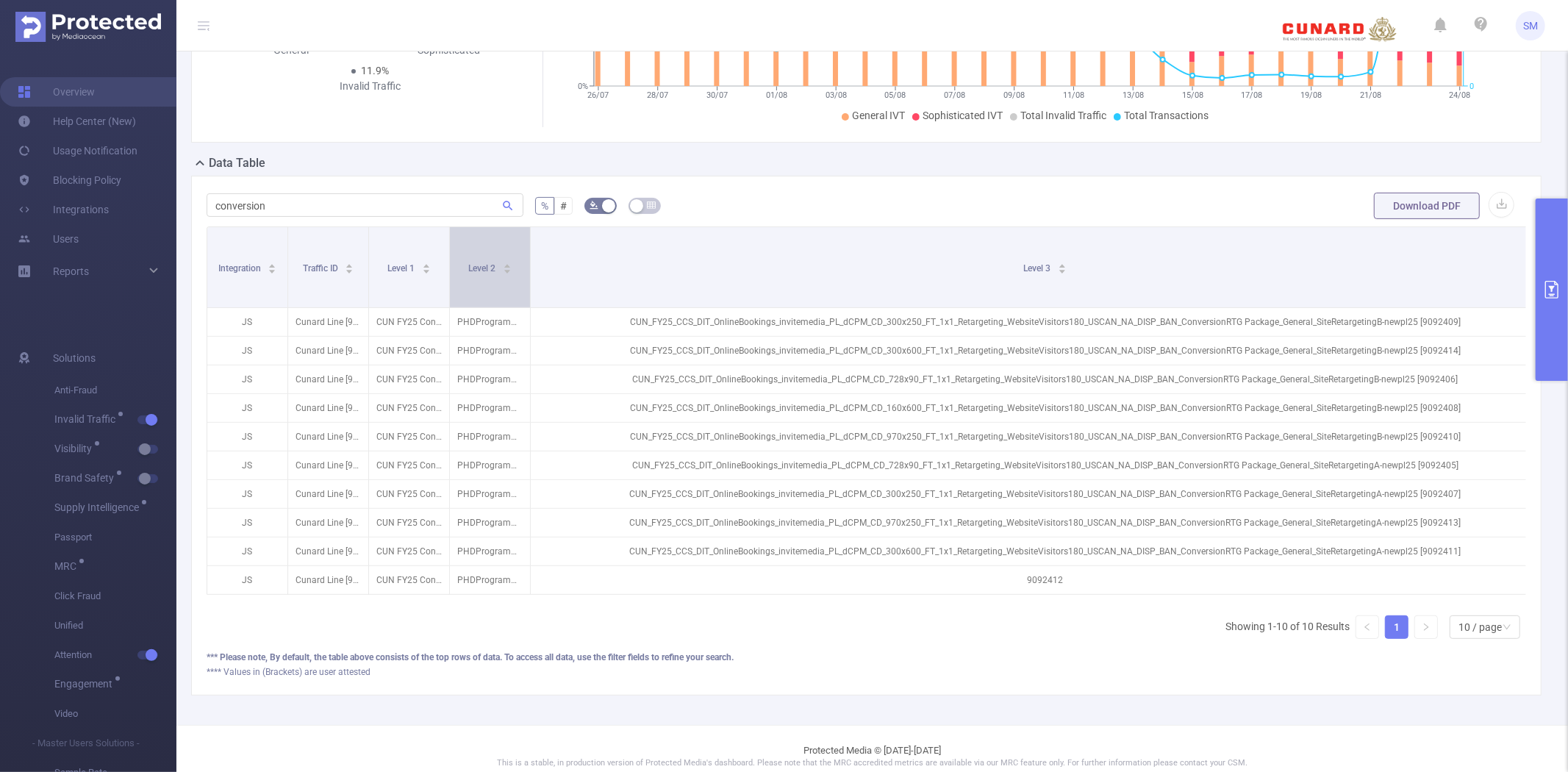
click at [471, 274] on div "Level 2" at bounding box center [490, 266] width 43 height 14
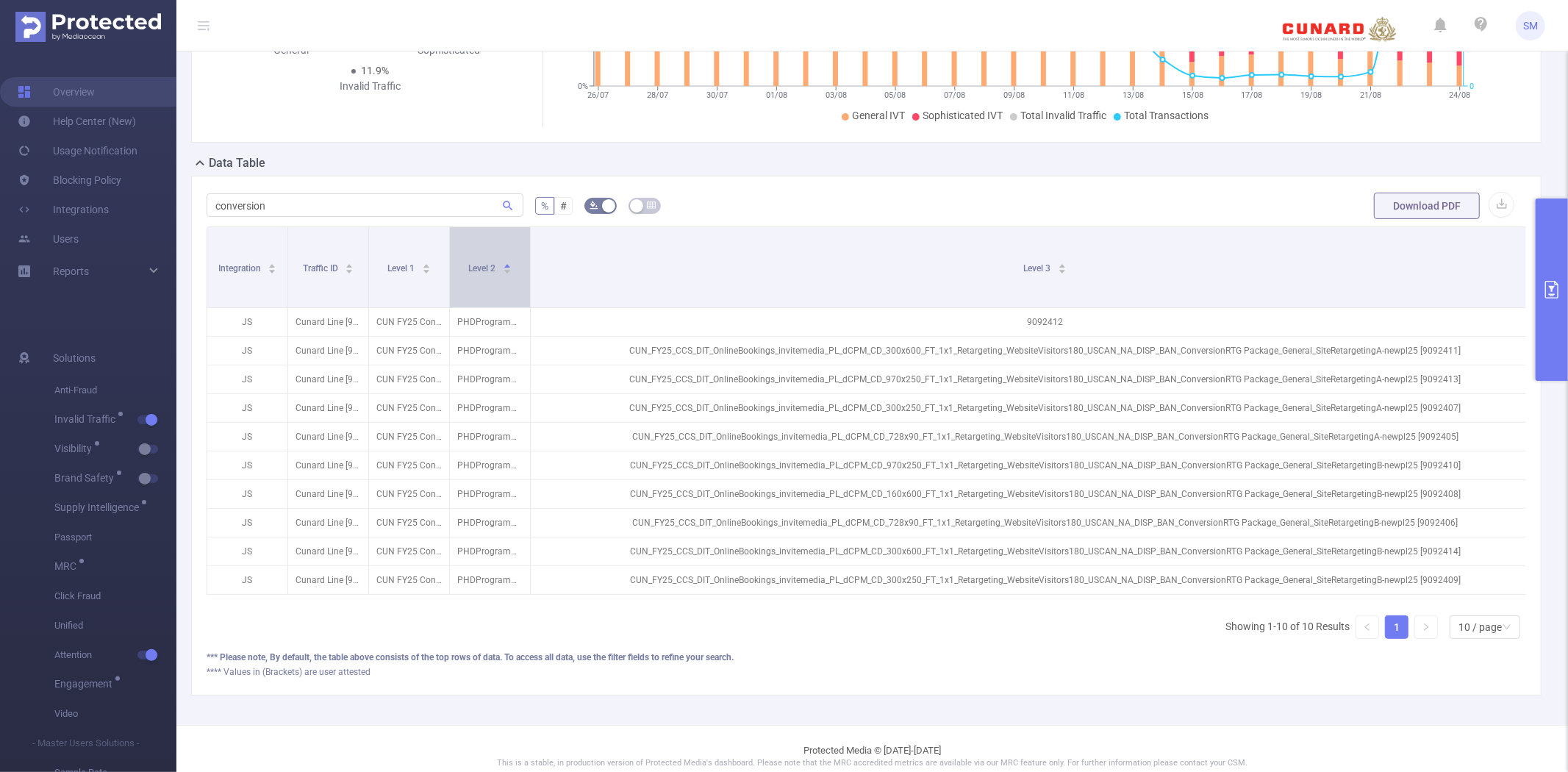
click at [471, 274] on div "Level 2" at bounding box center [490, 266] width 43 height 14
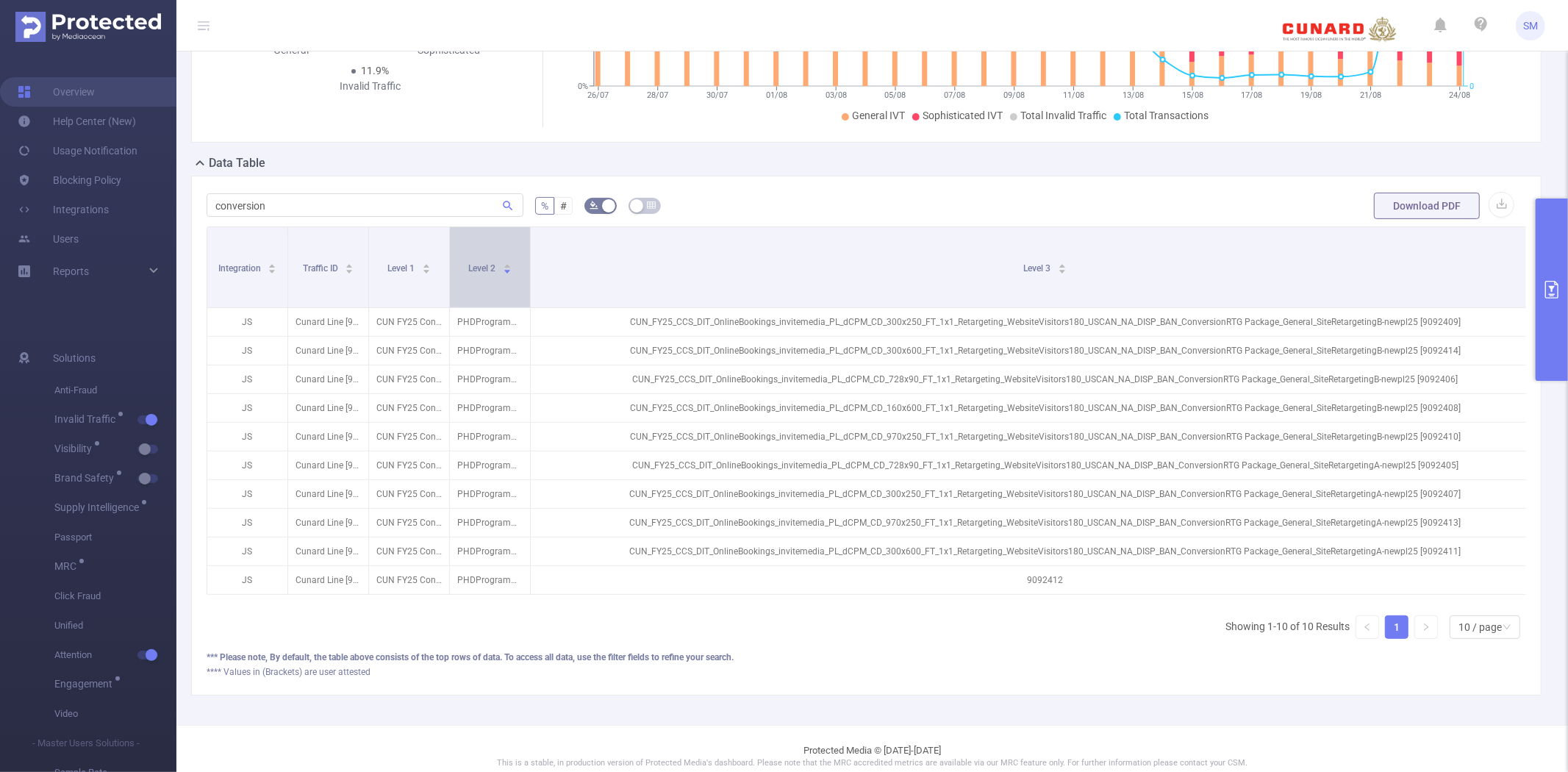
click at [471, 274] on div "Level 2" at bounding box center [490, 266] width 43 height 14
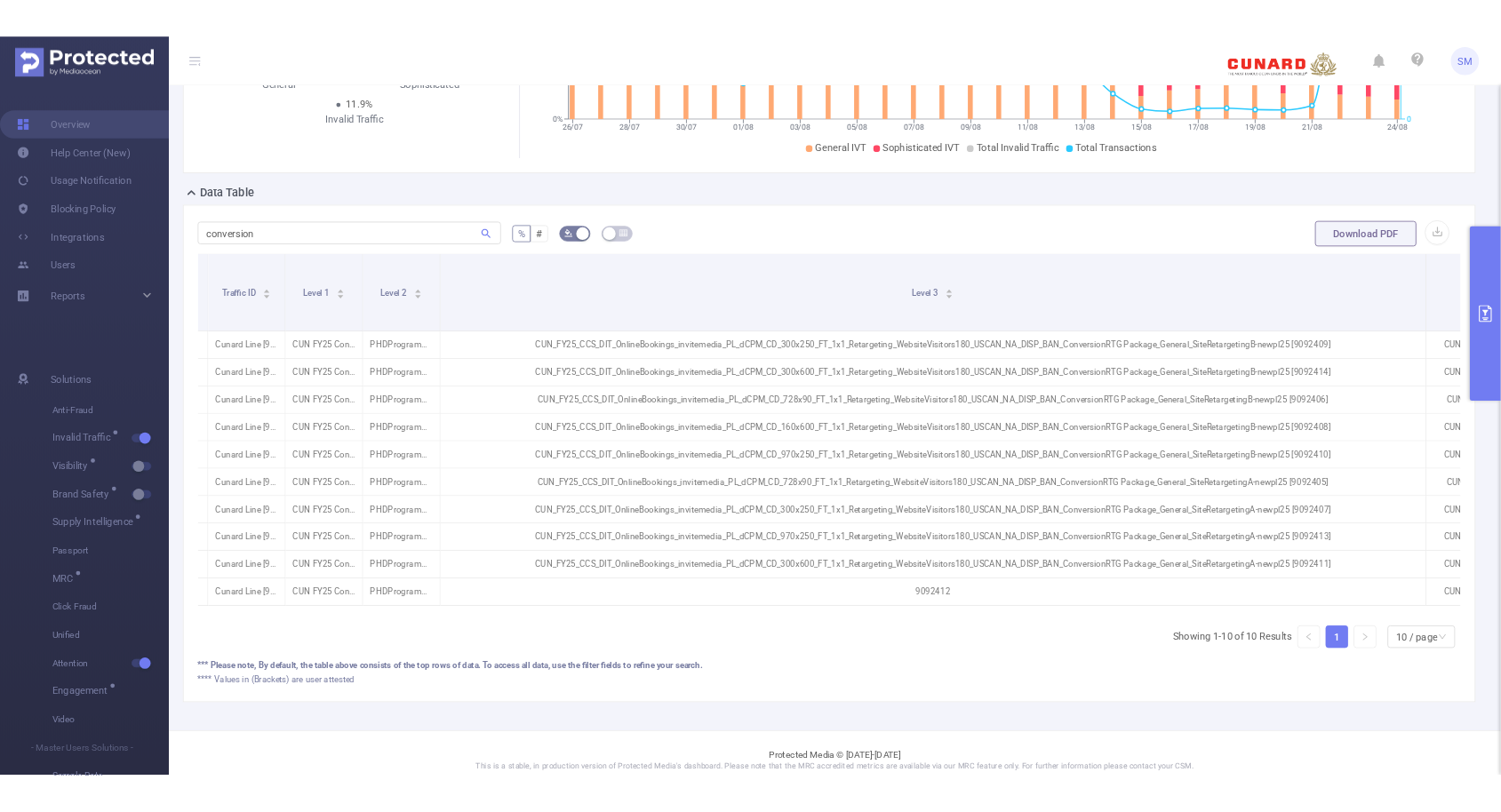
scroll to position [0, 83]
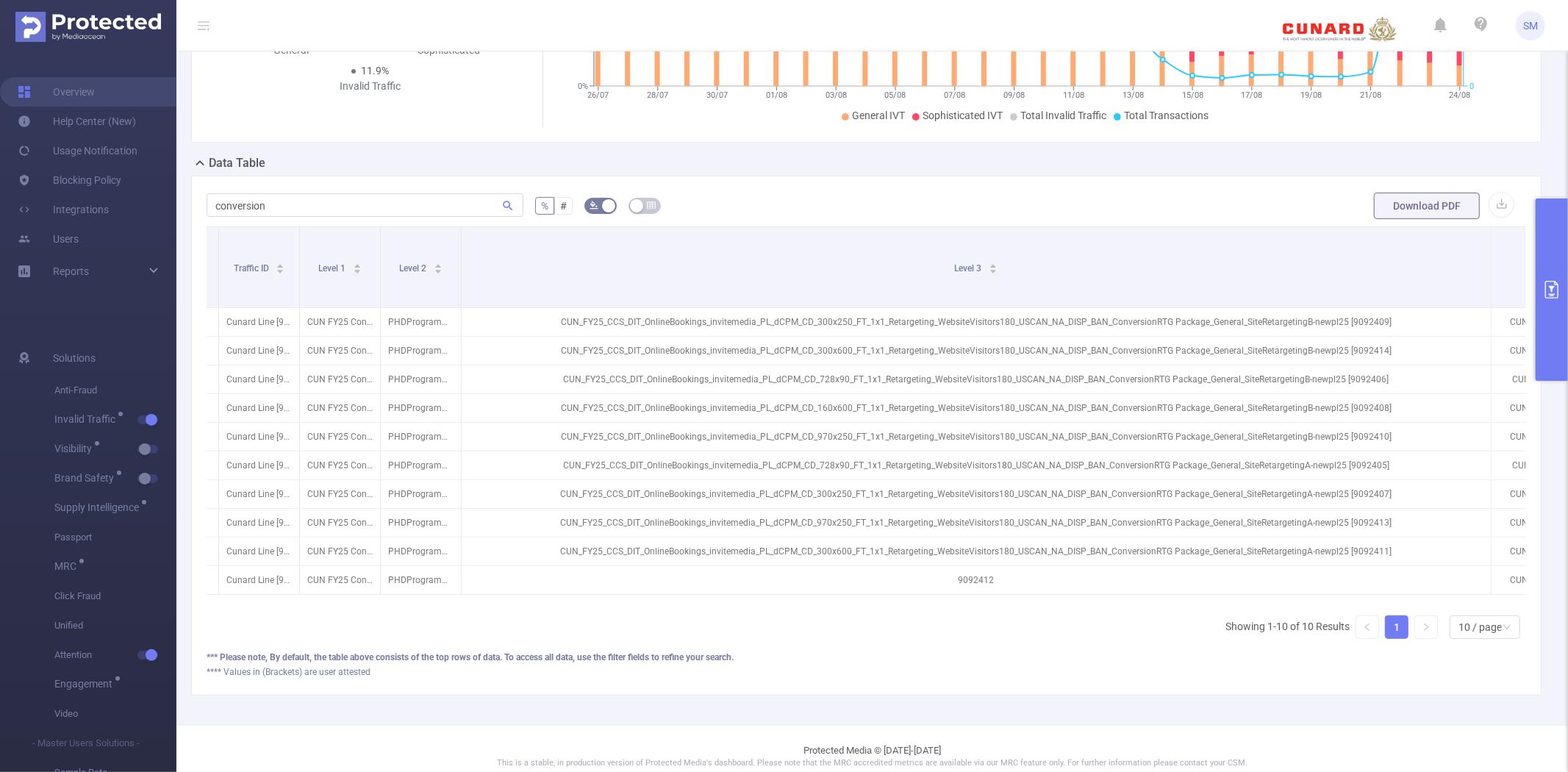
click at [751, 191] on form "conversion % # Download PDF" at bounding box center [866, 206] width 1320 height 30
click at [826, 200] on form "conversion % # Download PDF" at bounding box center [866, 206] width 1320 height 30
